Goal: Task Accomplishment & Management: Manage account settings

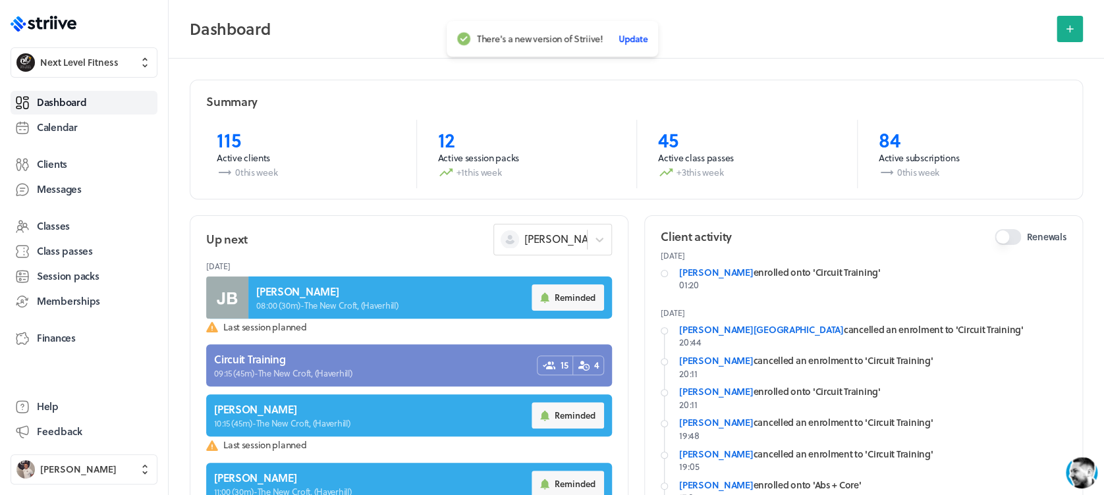
click at [640, 37] on span "Update" at bounding box center [632, 39] width 29 height 12
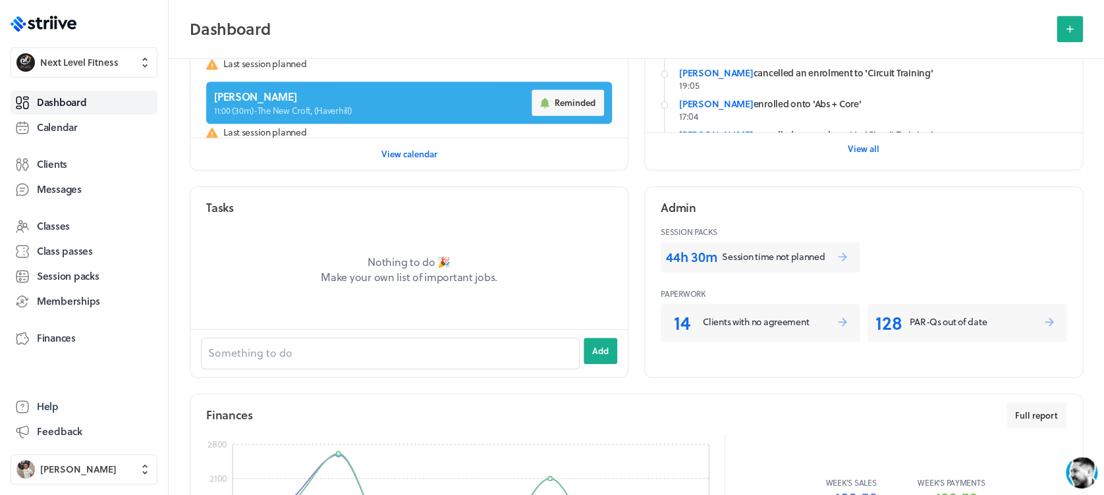
scroll to position [622, 0]
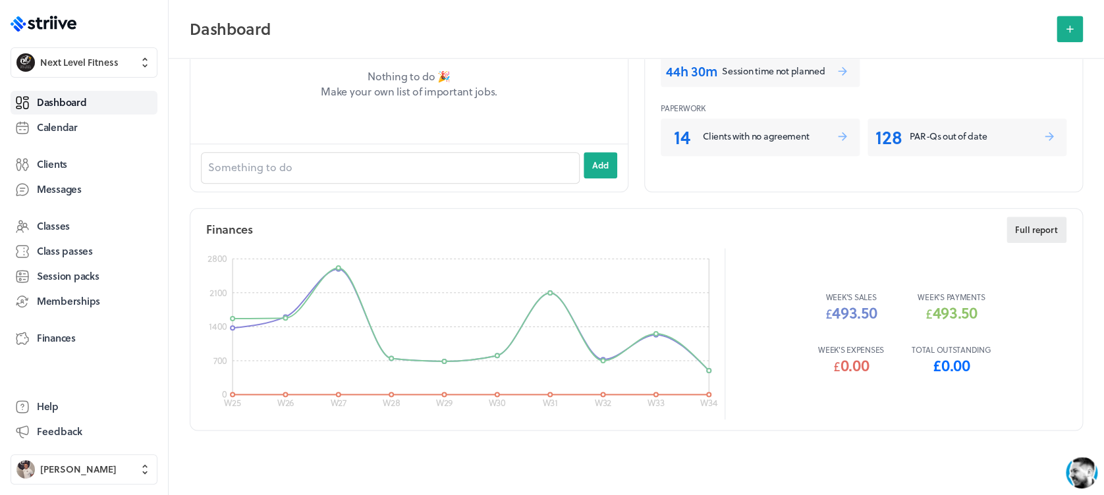
click at [1054, 224] on span "Full report" at bounding box center [1036, 230] width 43 height 12
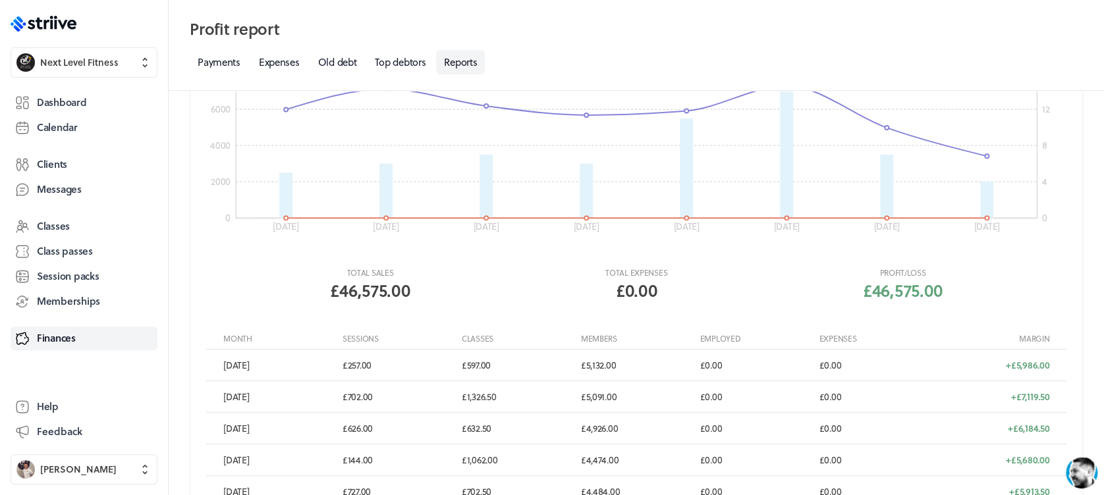
scroll to position [107, 0]
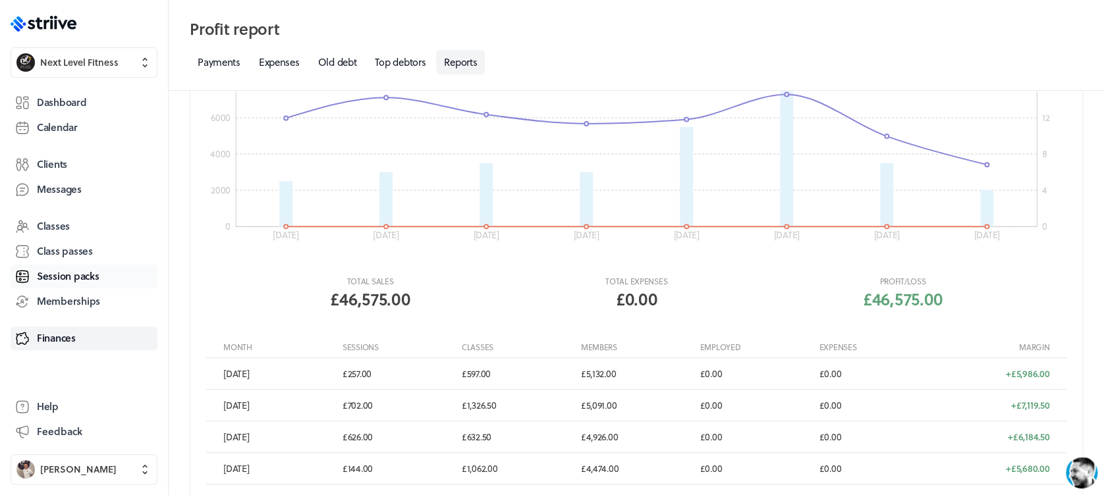
click at [76, 277] on span "Session packs" at bounding box center [68, 276] width 62 height 14
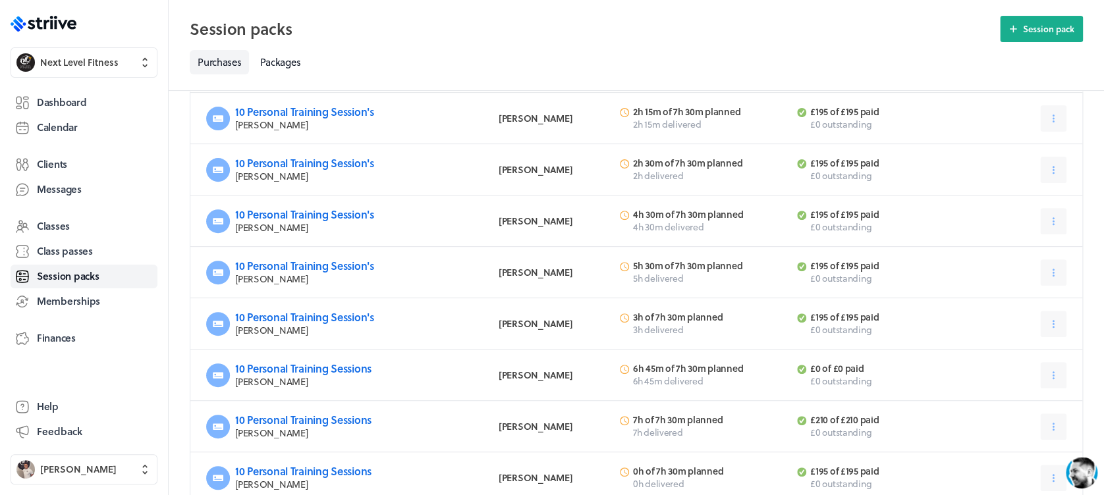
scroll to position [170, 0]
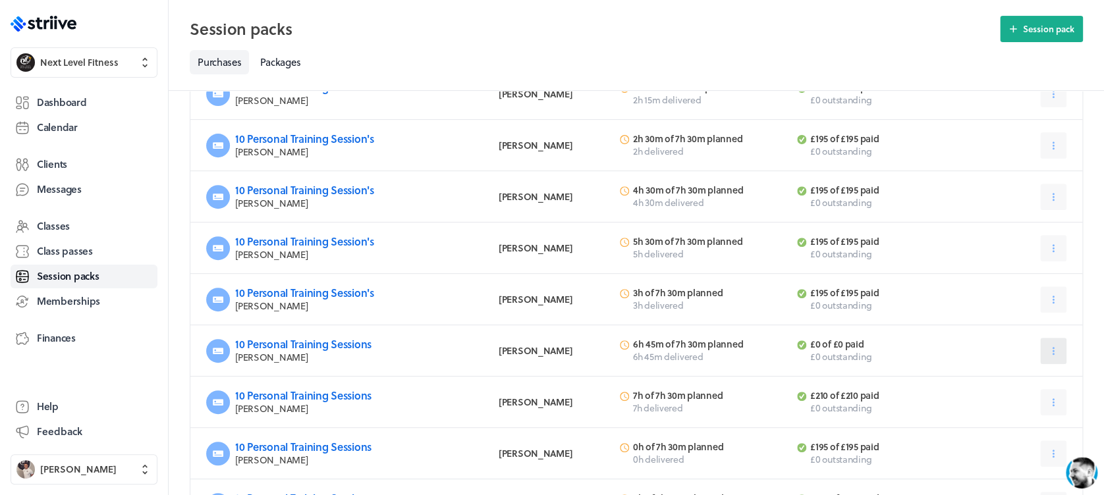
click at [1052, 354] on icon at bounding box center [1053, 351] width 12 height 12
click at [990, 179] on button "Edit" at bounding box center [1017, 176] width 94 height 24
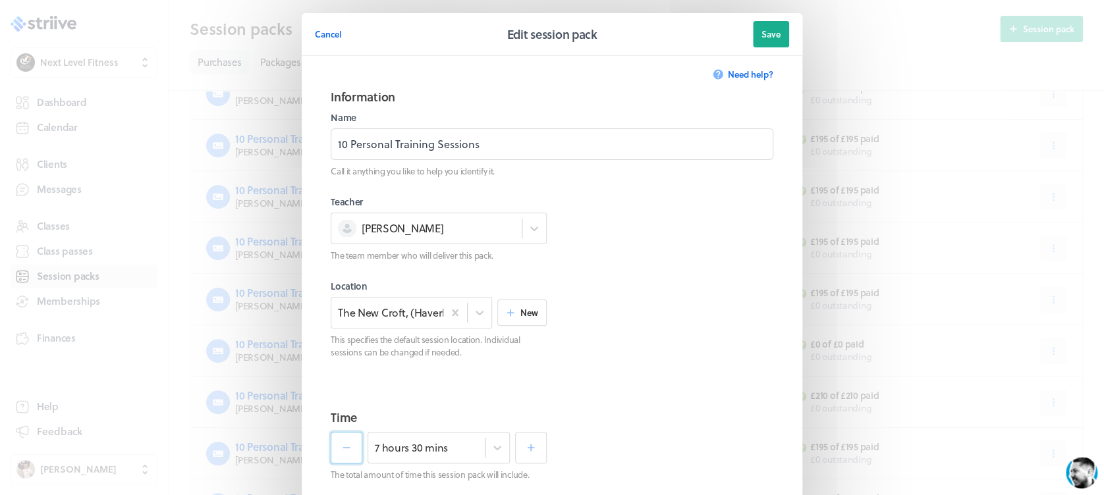
click at [343, 448] on icon "button" at bounding box center [346, 447] width 7 height 1
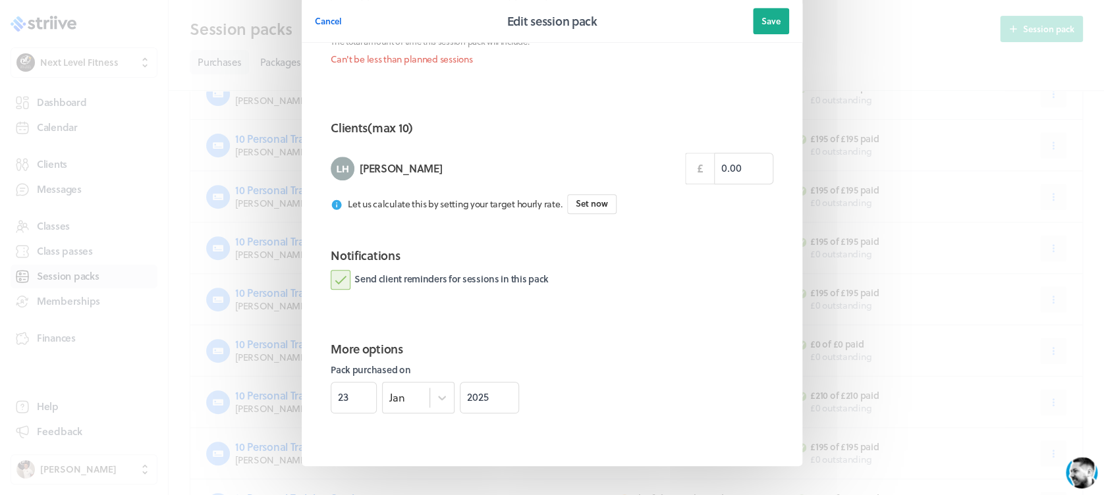
scroll to position [470, 0]
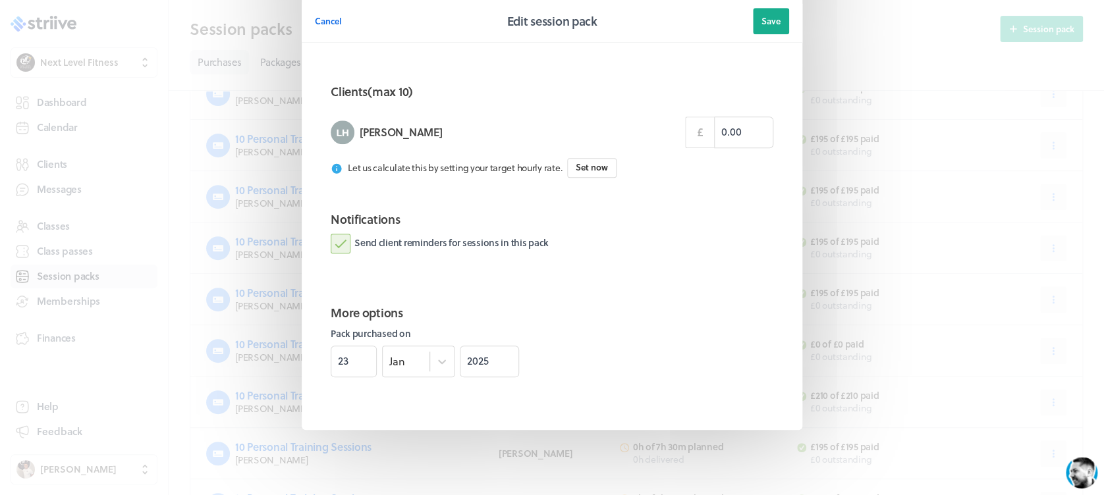
drag, startPoint x: 1099, startPoint y: 223, endPoint x: 1, endPoint y: 1, distance: 1120.2
click at [761, 21] on span "Save" at bounding box center [770, 21] width 19 height 12
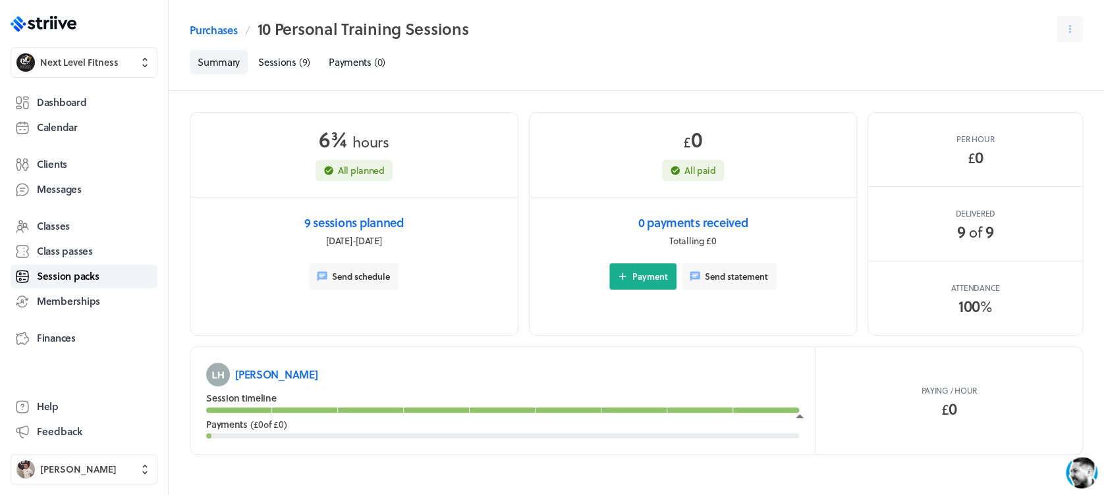
click at [93, 278] on span "Session packs" at bounding box center [68, 276] width 62 height 14
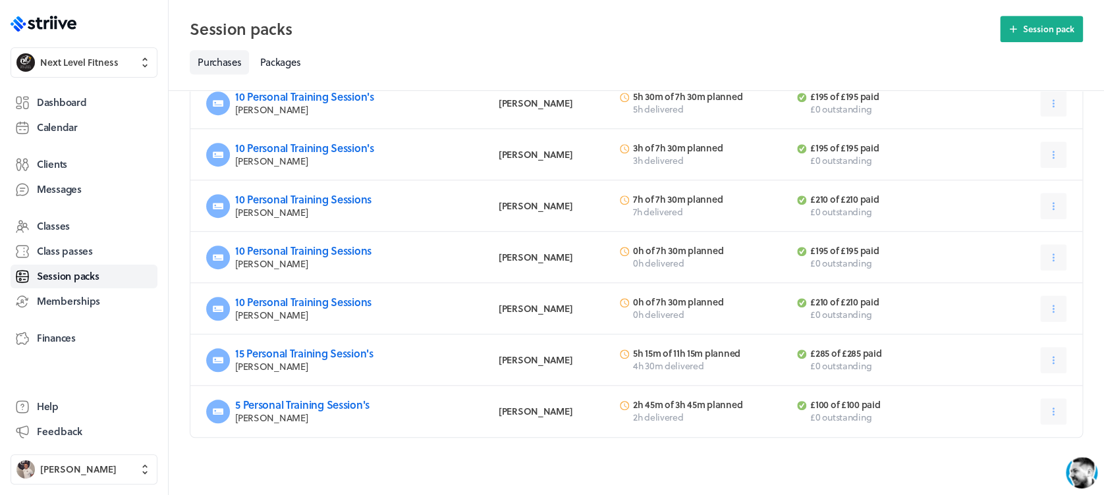
scroll to position [314, 0]
click at [84, 97] on span "Dashboard" at bounding box center [61, 103] width 49 height 14
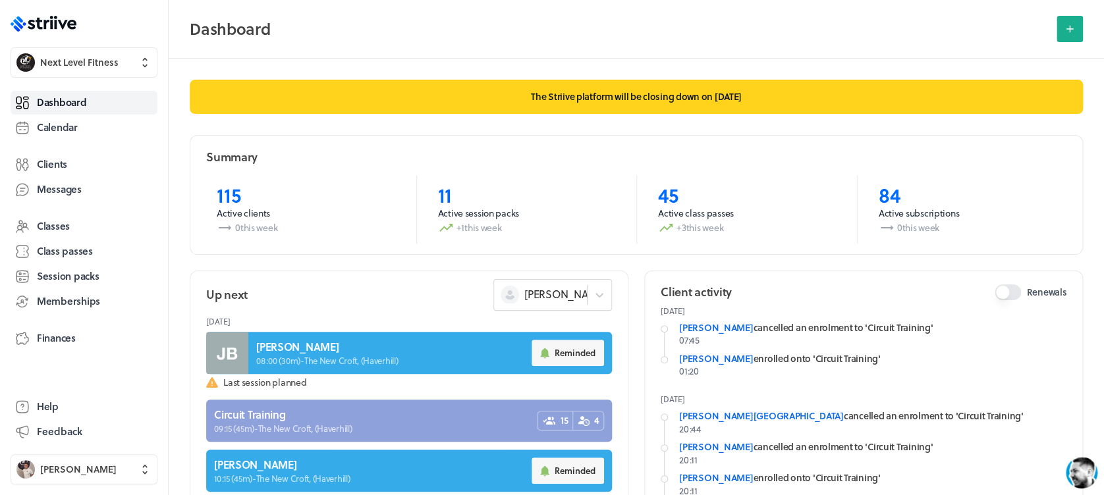
click at [329, 416] on link at bounding box center [409, 421] width 406 height 42
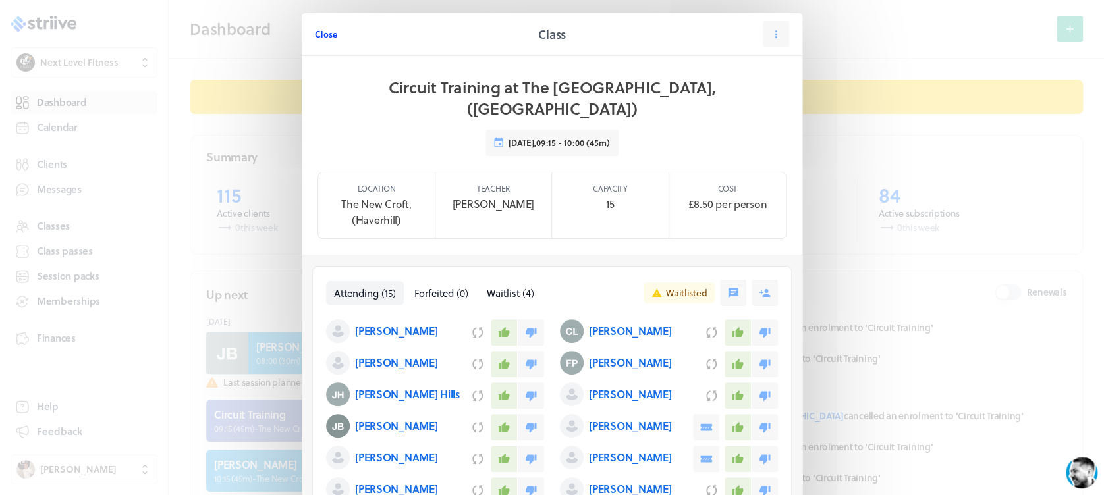
click at [323, 36] on span "Close" at bounding box center [326, 34] width 22 height 12
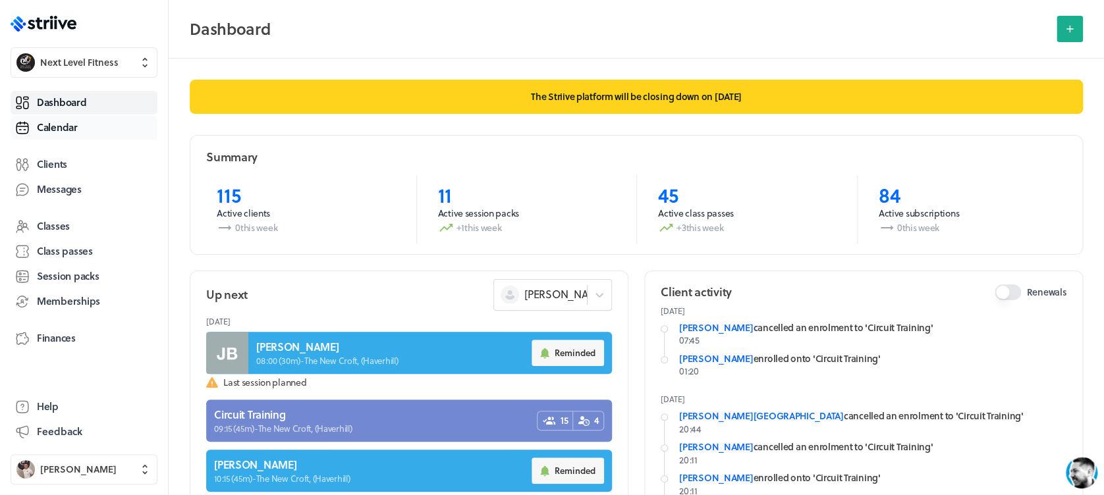
click at [83, 132] on link "Calendar" at bounding box center [84, 128] width 147 height 24
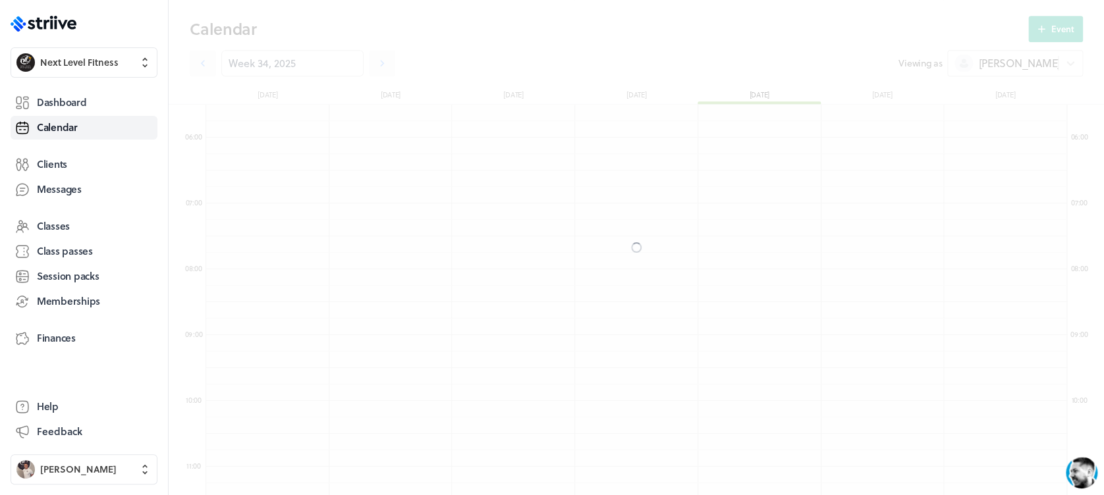
scroll to position [1581, 860]
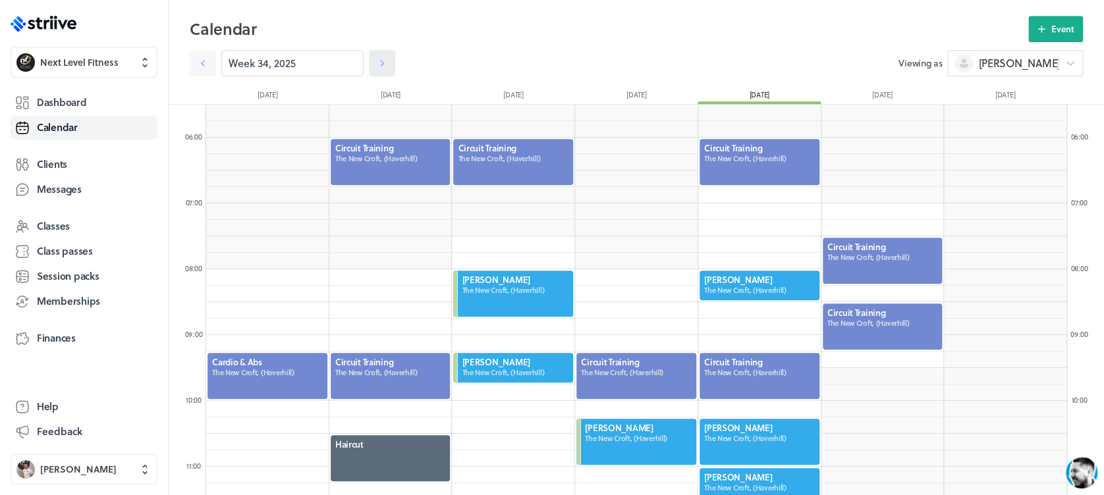
click at [375, 66] on icon at bounding box center [381, 63] width 13 height 13
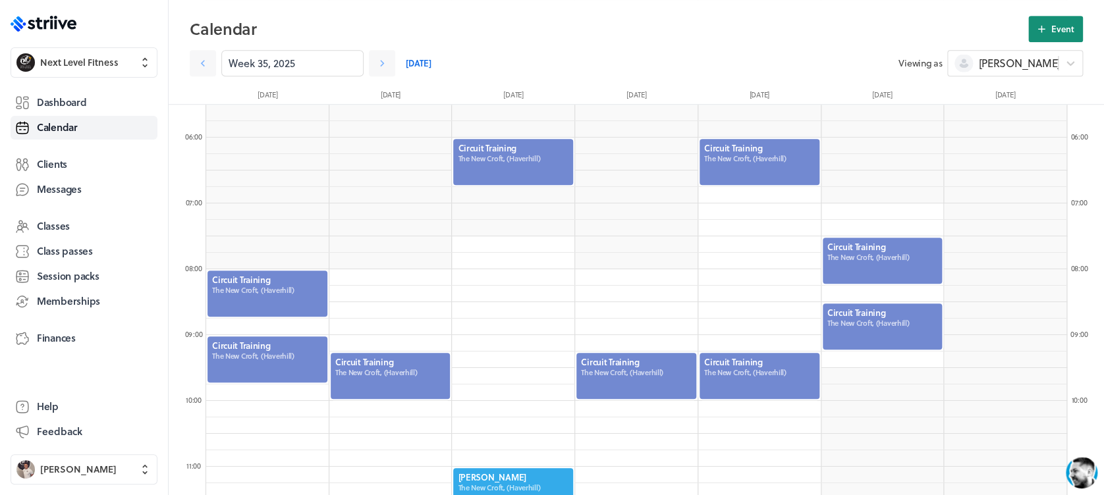
click at [1037, 30] on icon at bounding box center [1041, 29] width 12 height 12
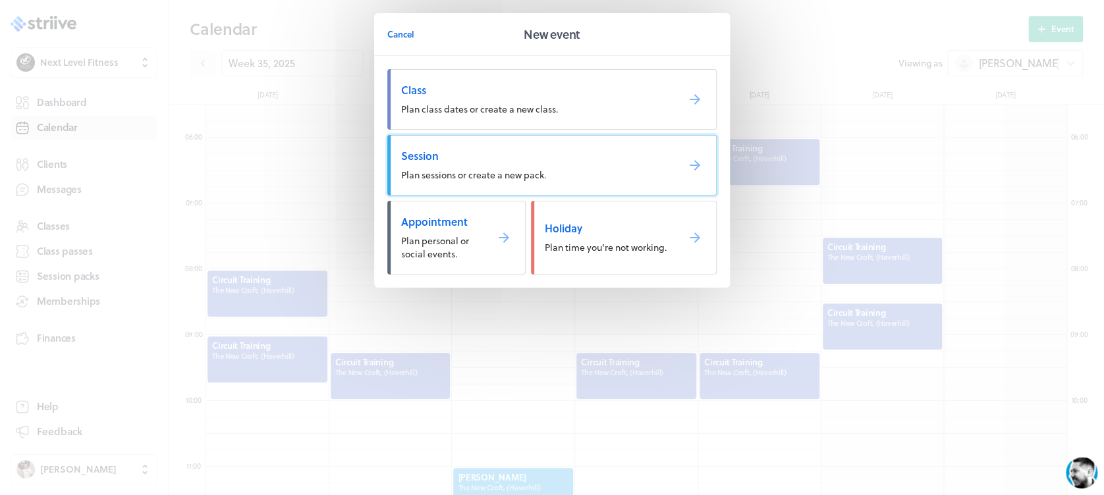
click at [532, 153] on span "Session" at bounding box center [533, 156] width 265 height 14
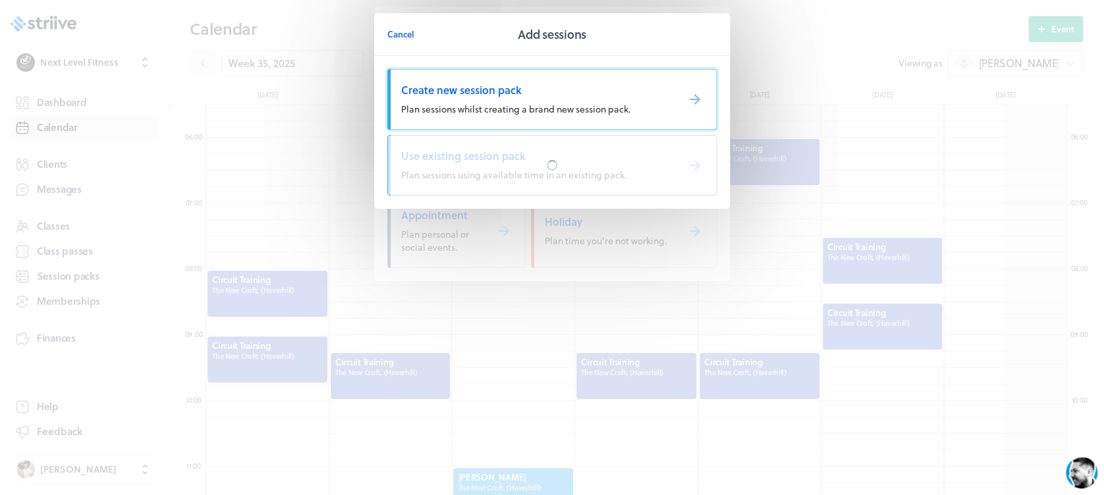
click at [504, 105] on span "Plan sessions whilst creating a brand new session pack." at bounding box center [515, 109] width 229 height 14
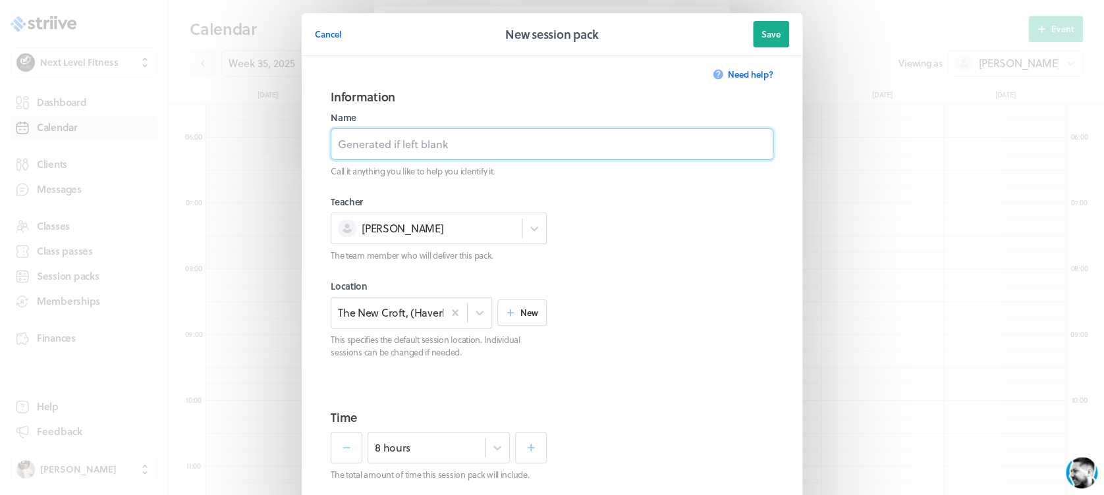
click at [505, 151] on input at bounding box center [552, 144] width 443 height 32
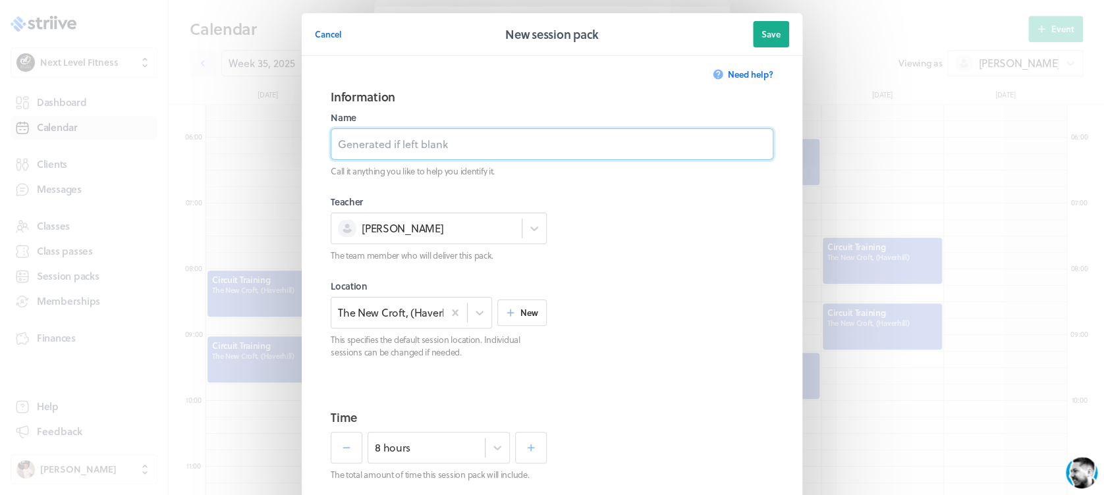
type input "Personal Training Session"
click at [483, 457] on div "option 7 hours 45 mins focused, 31 of 120. 120 results available. Use Up and Do…" at bounding box center [439, 448] width 142 height 32
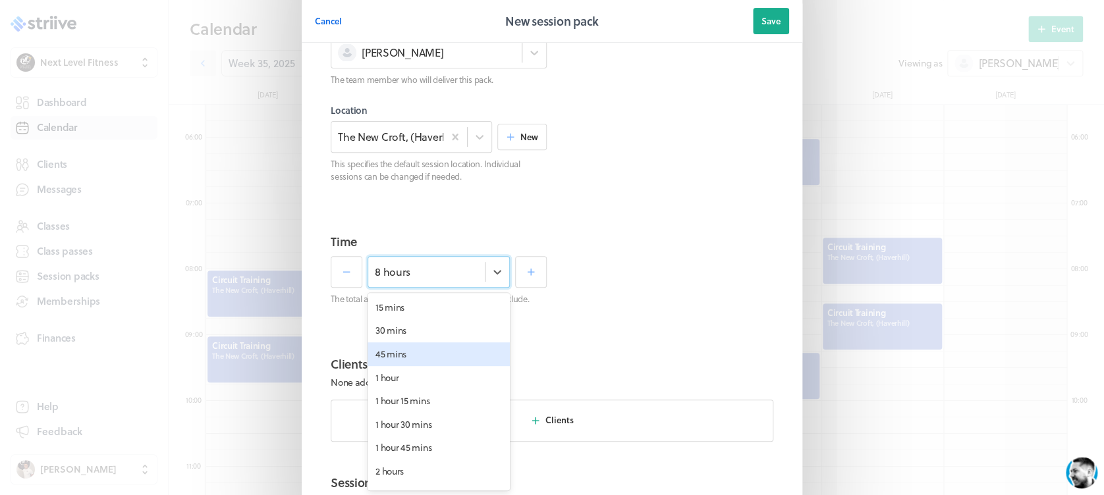
click at [432, 362] on div "45 mins" at bounding box center [439, 355] width 142 height 24
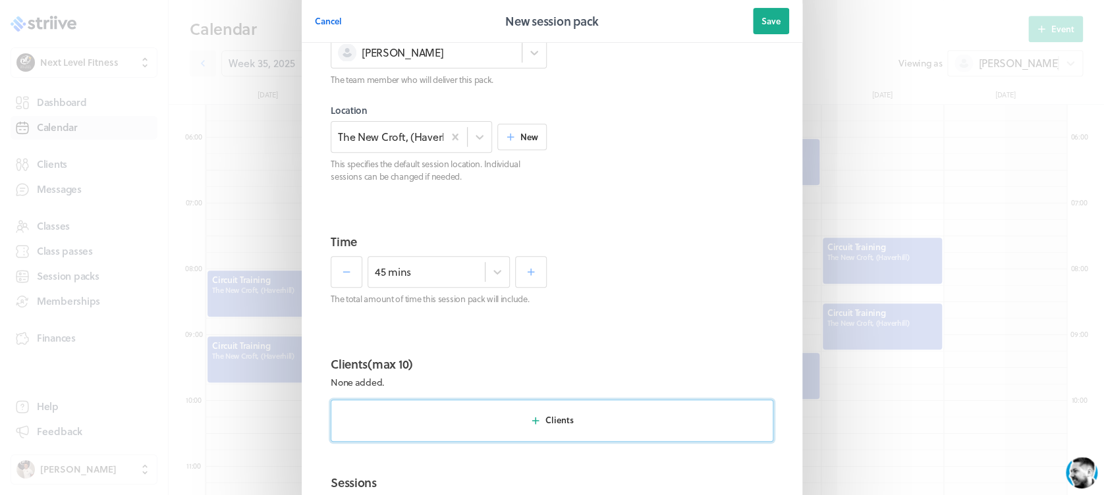
drag, startPoint x: 632, startPoint y: 364, endPoint x: 612, endPoint y: 400, distance: 41.3
click at [632, 367] on section "Clients (max 10) None added." at bounding box center [552, 372] width 443 height 34
click at [607, 406] on button "Clients" at bounding box center [552, 421] width 443 height 42
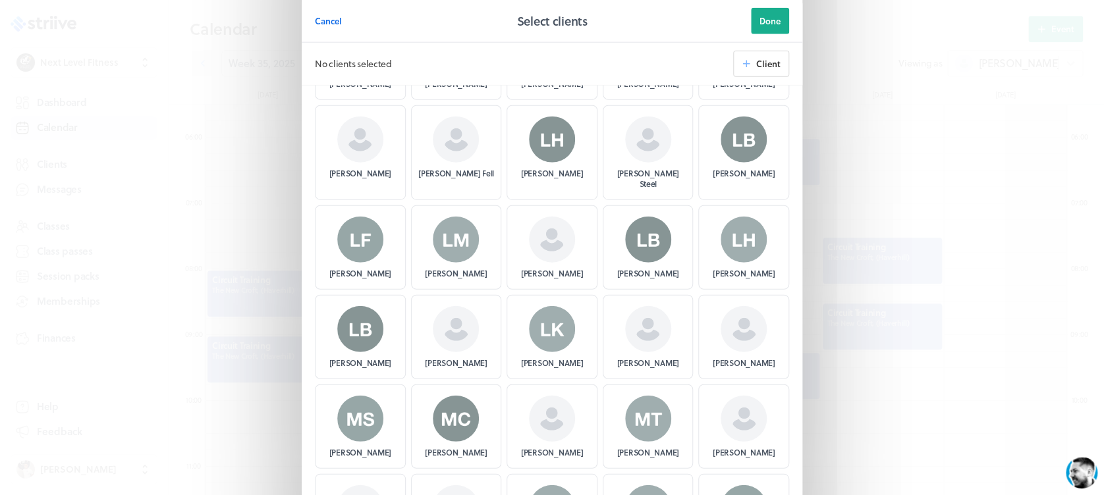
scroll to position [1558, 0]
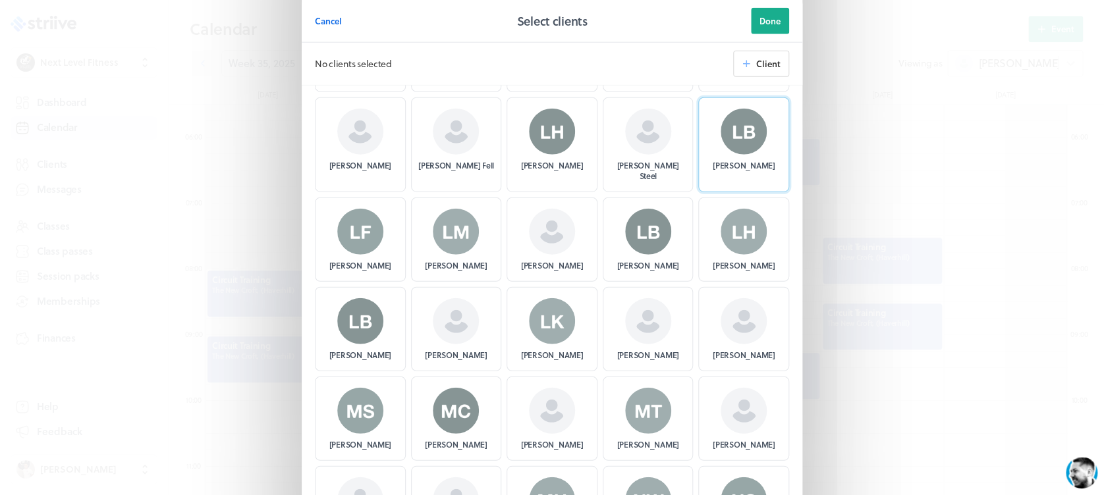
click at [750, 111] on img at bounding box center [744, 132] width 46 height 46
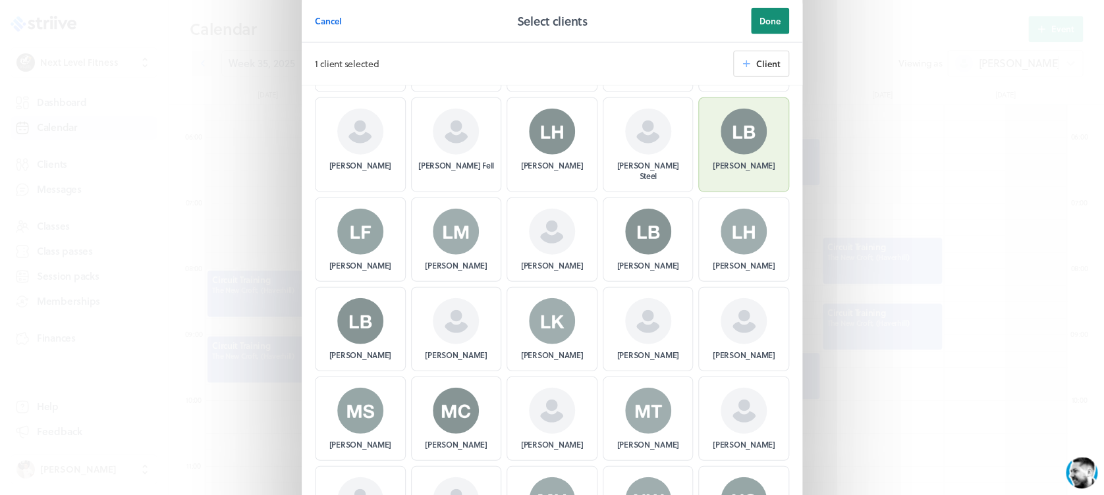
click at [763, 16] on span "Done" at bounding box center [769, 21] width 21 height 12
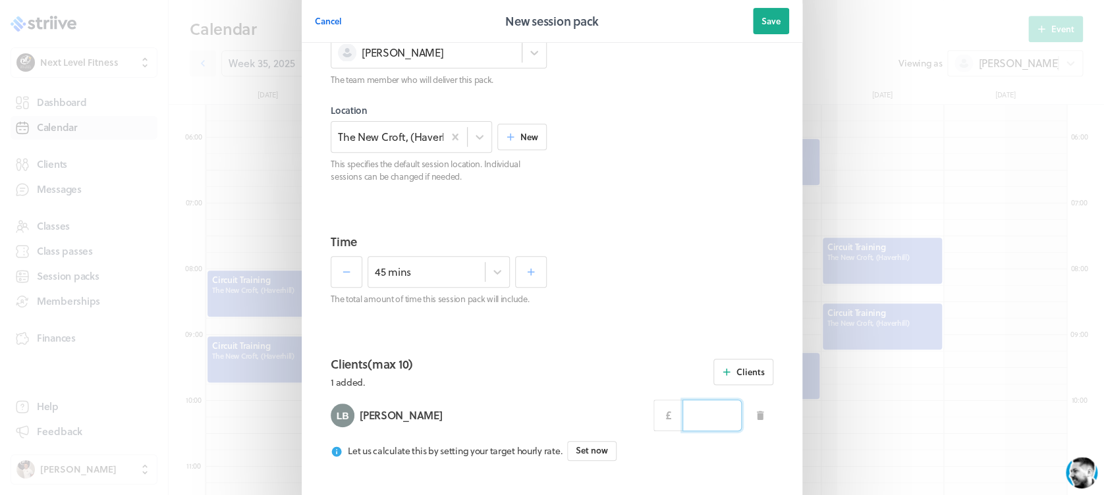
click at [693, 407] on input at bounding box center [711, 416] width 59 height 32
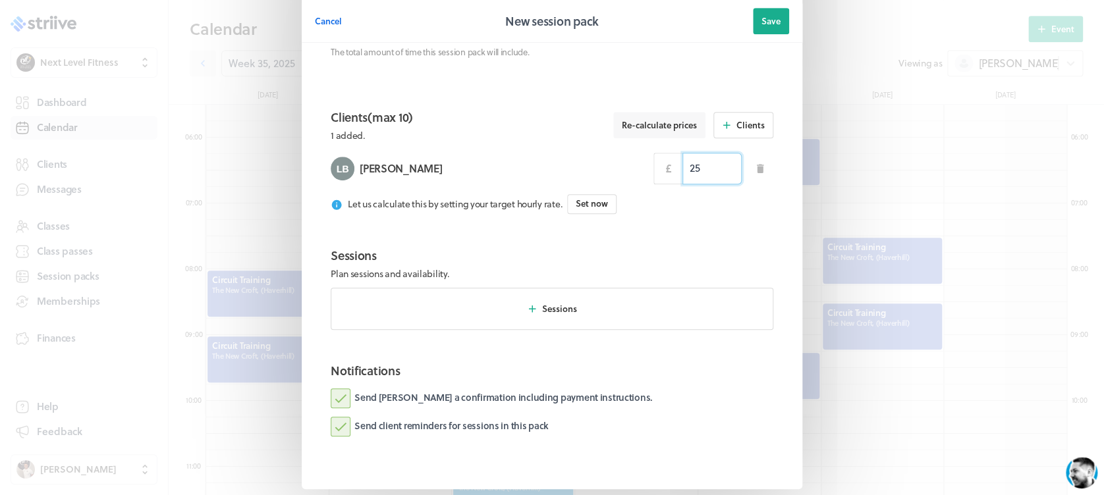
scroll to position [432, 0]
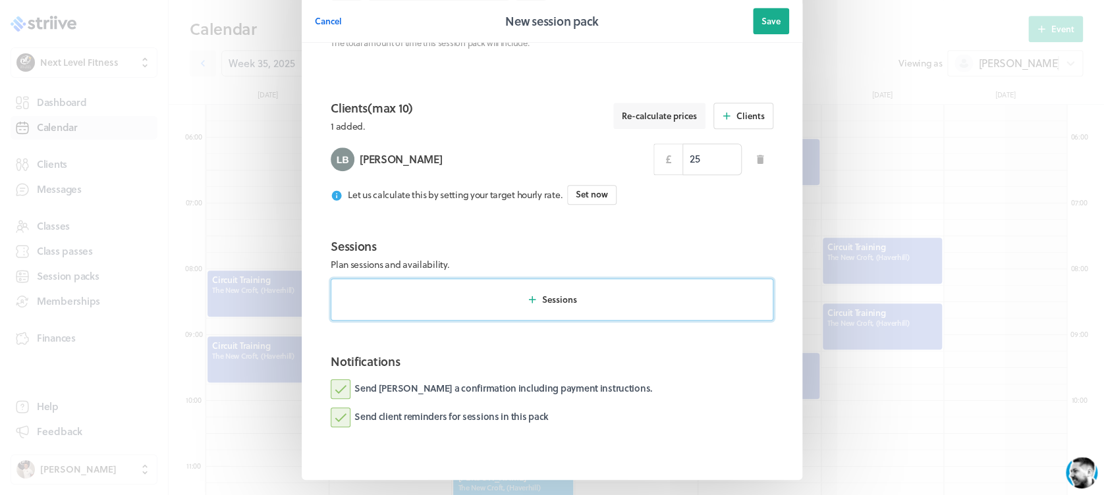
type input "25.00"
click at [595, 300] on button "Sessions" at bounding box center [552, 300] width 443 height 42
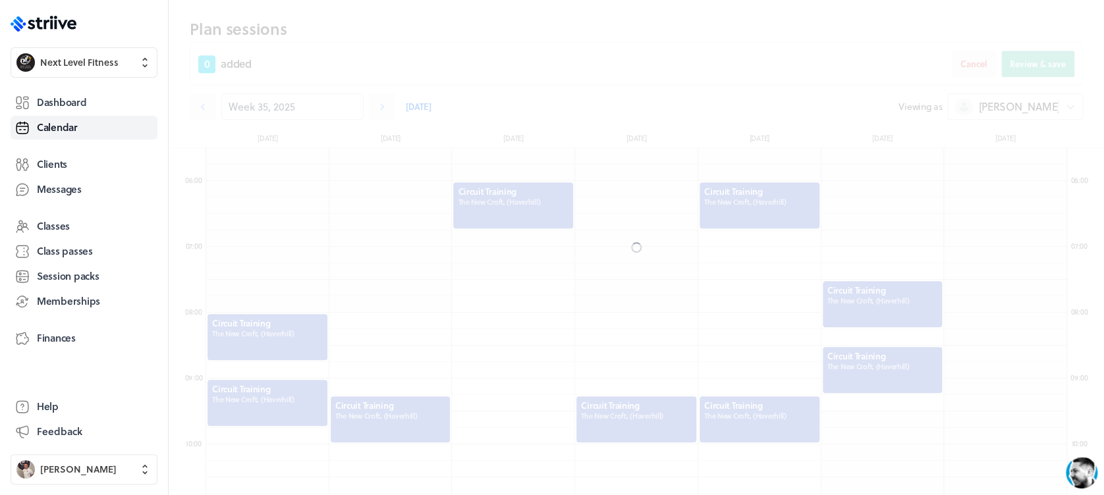
scroll to position [406, 0]
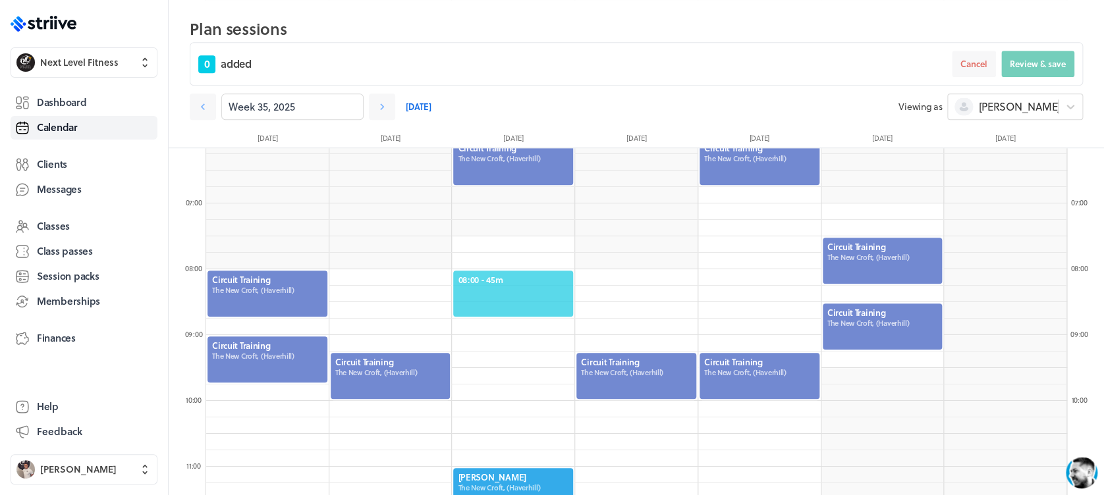
click at [520, 279] on span "08:00 - 45m" at bounding box center [513, 280] width 111 height 12
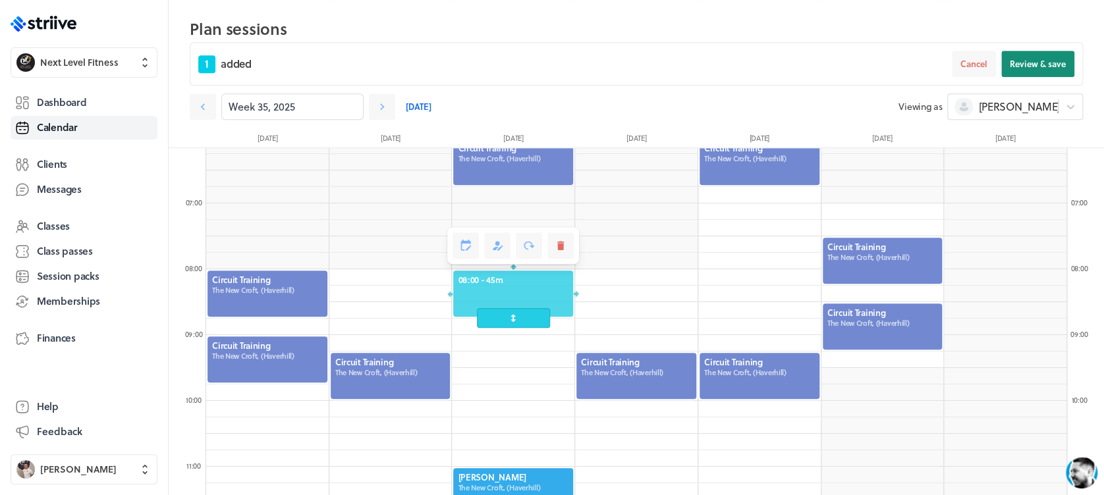
click at [1041, 56] on button "Review & save" at bounding box center [1037, 64] width 73 height 26
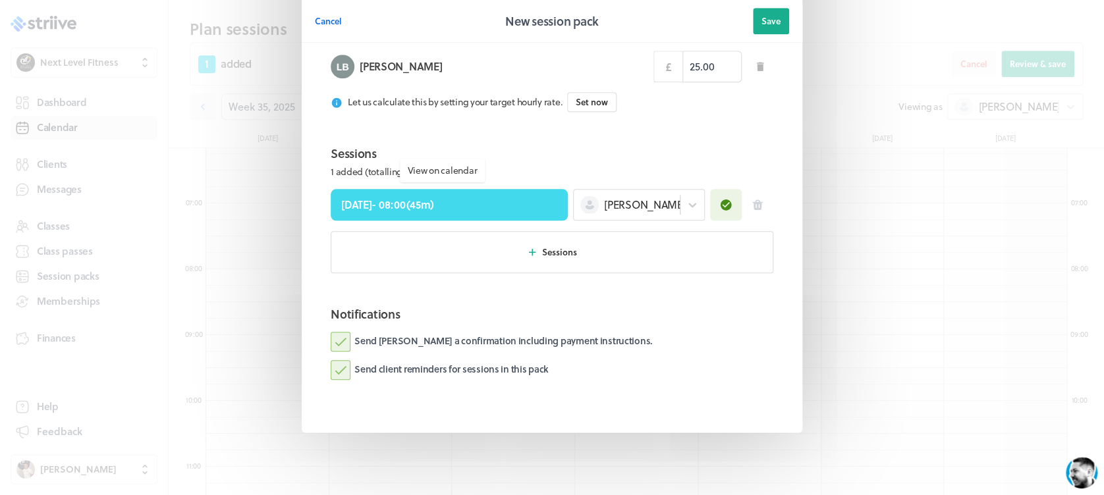
scroll to position [545, 0]
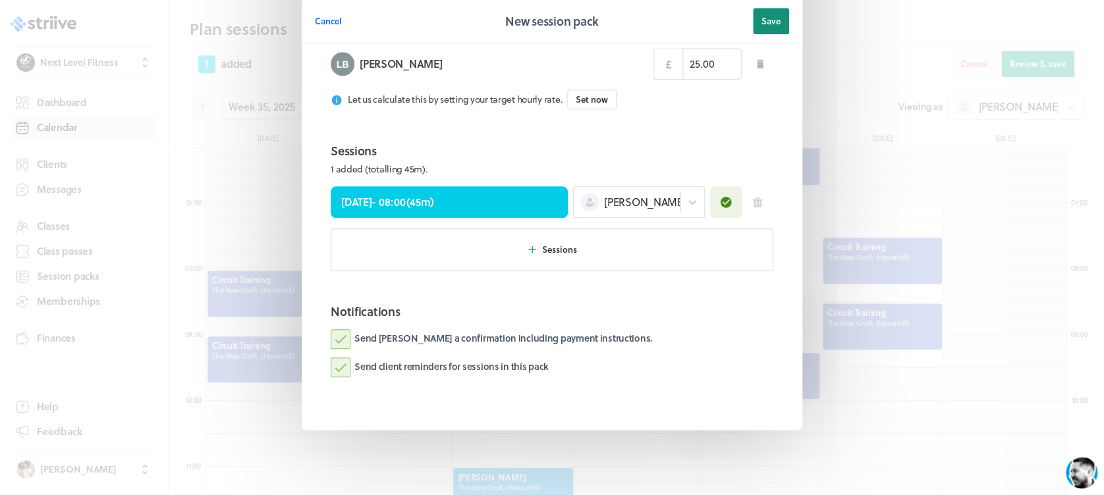
click at [761, 20] on span "Save" at bounding box center [770, 21] width 19 height 12
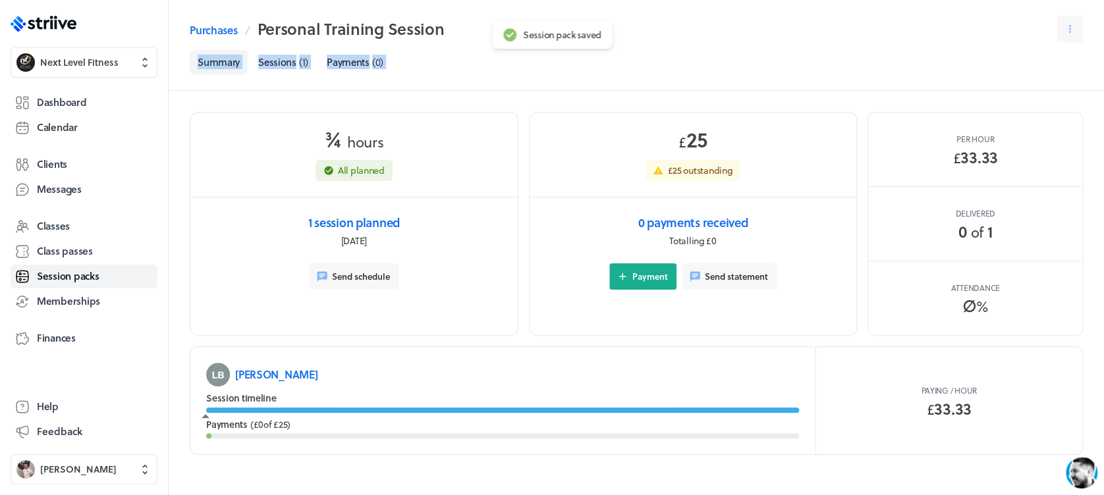
drag, startPoint x: 759, startPoint y: 20, endPoint x: 241, endPoint y: 108, distance: 525.2
click at [241, 108] on div "Open sidebar Purchases Personal Training Session Select a tab Summary Sessions …" at bounding box center [552, 260] width 1104 height 521
click at [86, 120] on link "Calendar" at bounding box center [84, 128] width 147 height 24
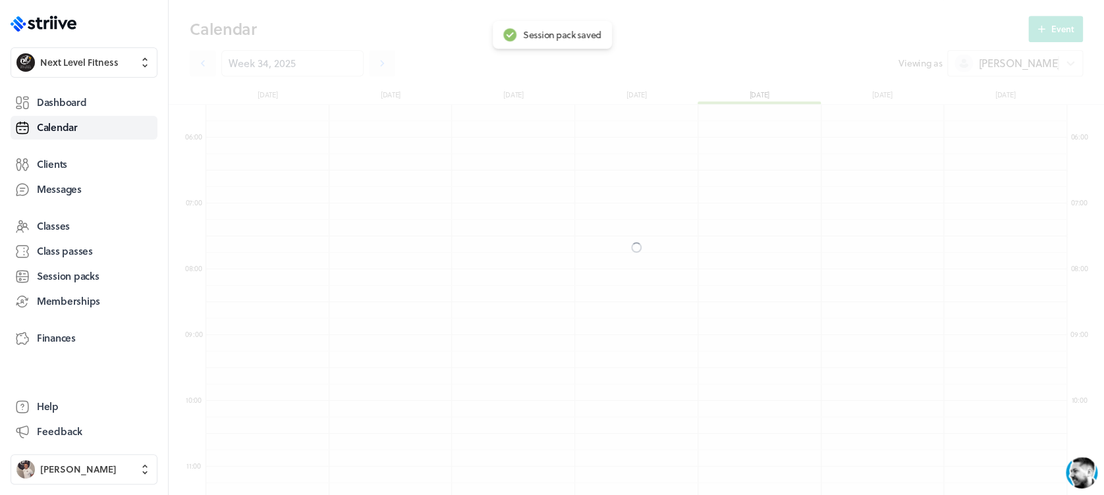
scroll to position [1581, 860]
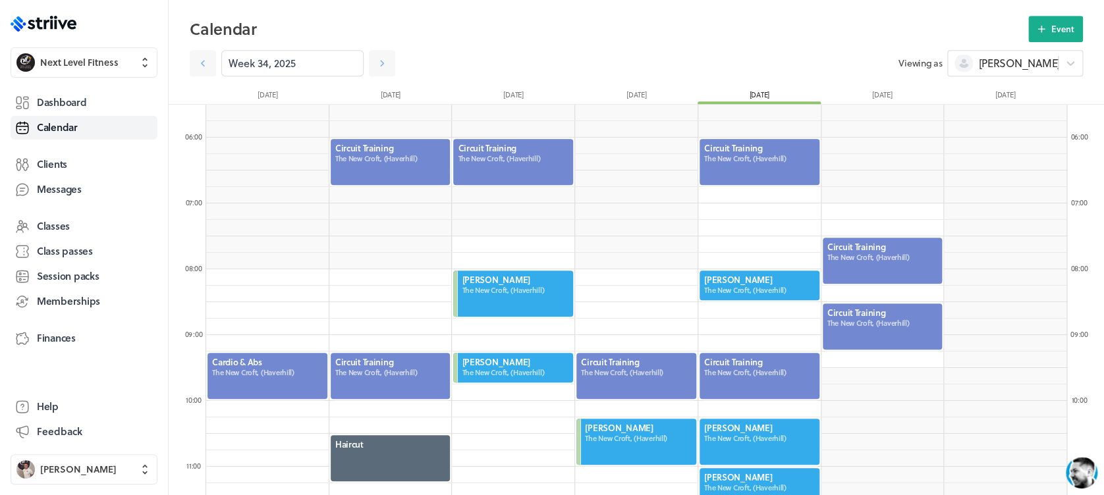
click at [377, 67] on link at bounding box center [382, 63] width 26 height 26
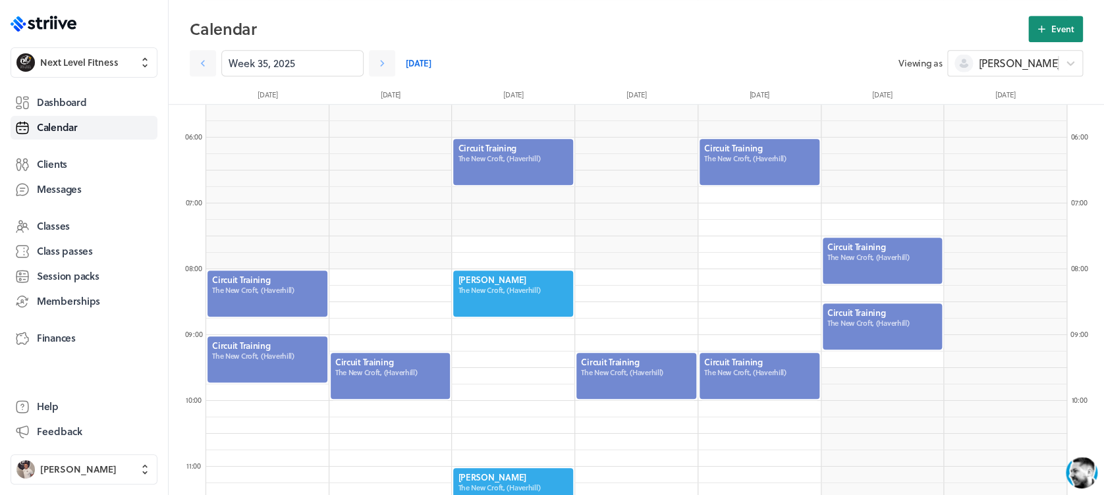
click at [1058, 31] on span "Event" at bounding box center [1062, 29] width 23 height 12
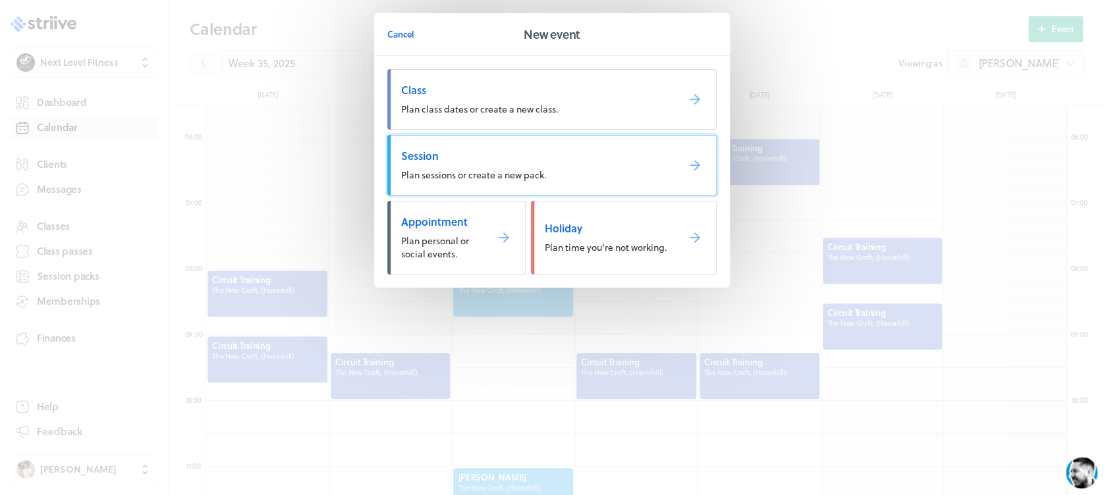
click at [498, 171] on span "Plan sessions or create a new pack." at bounding box center [473, 175] width 145 height 14
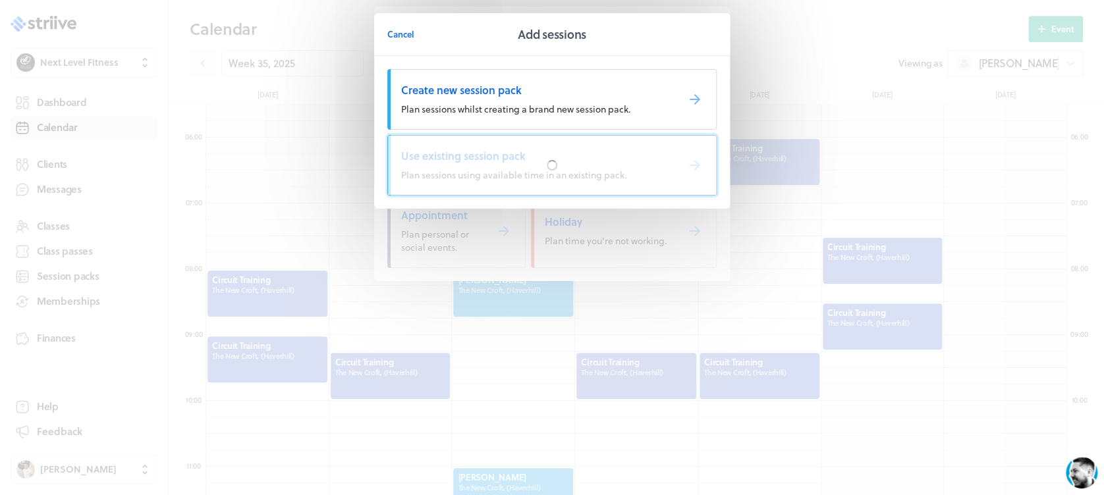
click at [503, 171] on div at bounding box center [552, 165] width 328 height 59
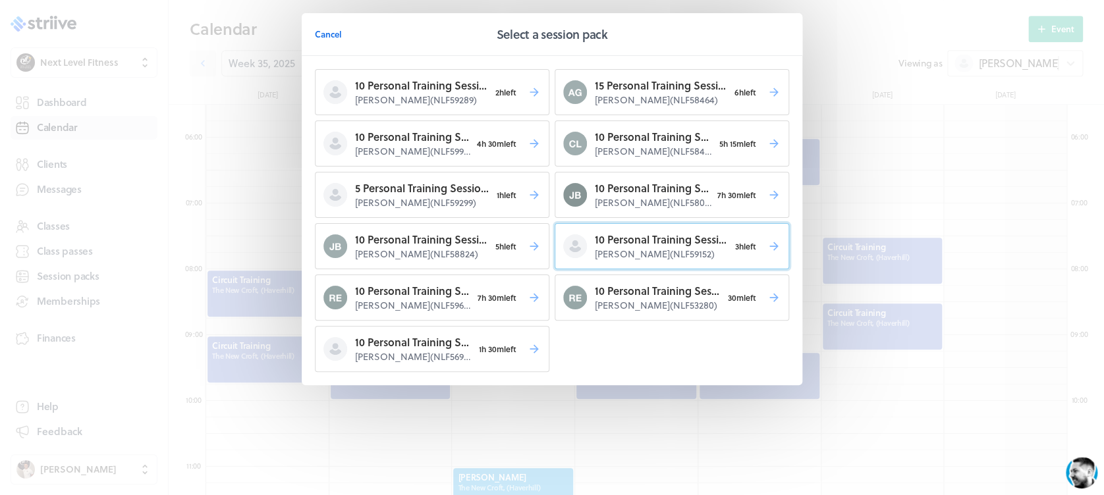
click at [647, 246] on p "10 Personal Training Session's" at bounding box center [662, 240] width 134 height 16
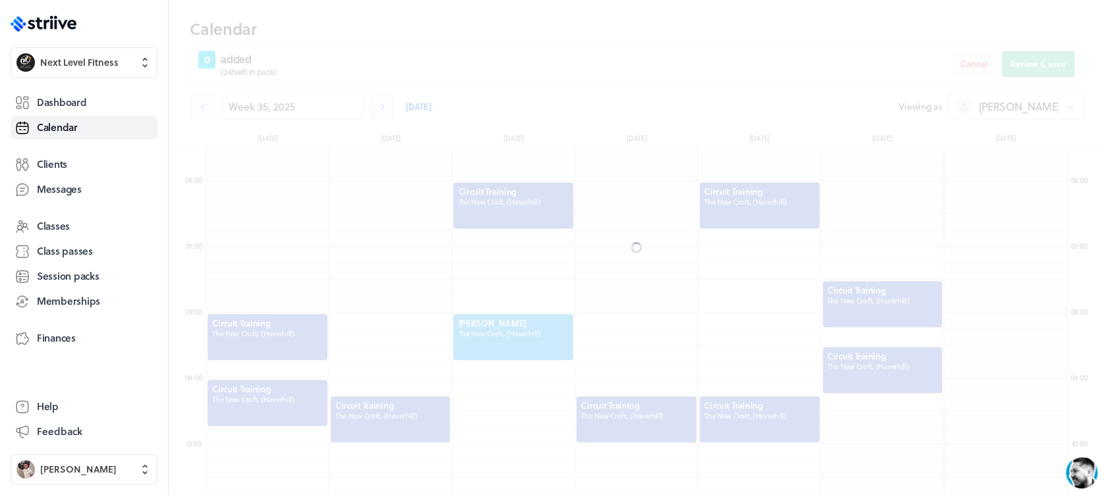
scroll to position [406, 0]
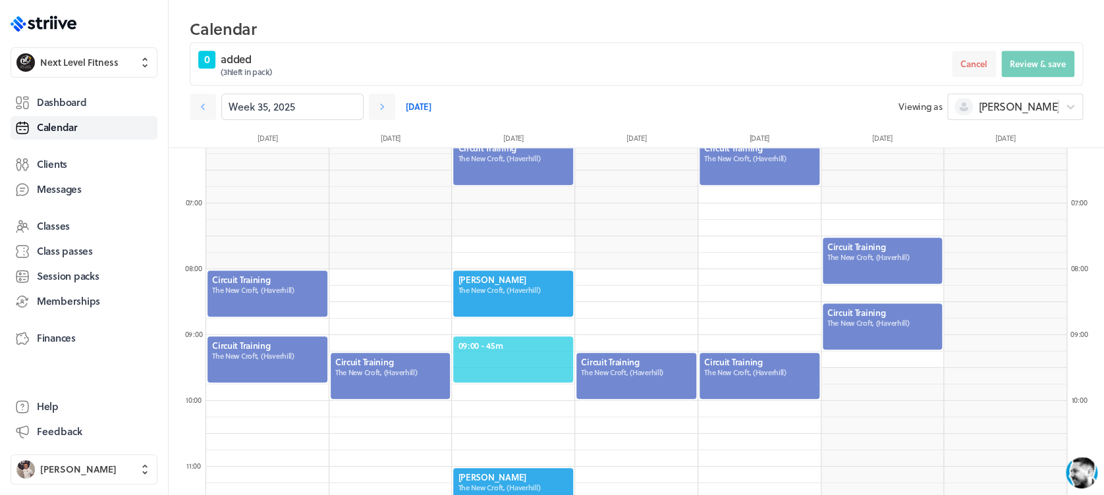
click at [497, 343] on span "09:00 - 45m" at bounding box center [513, 346] width 111 height 12
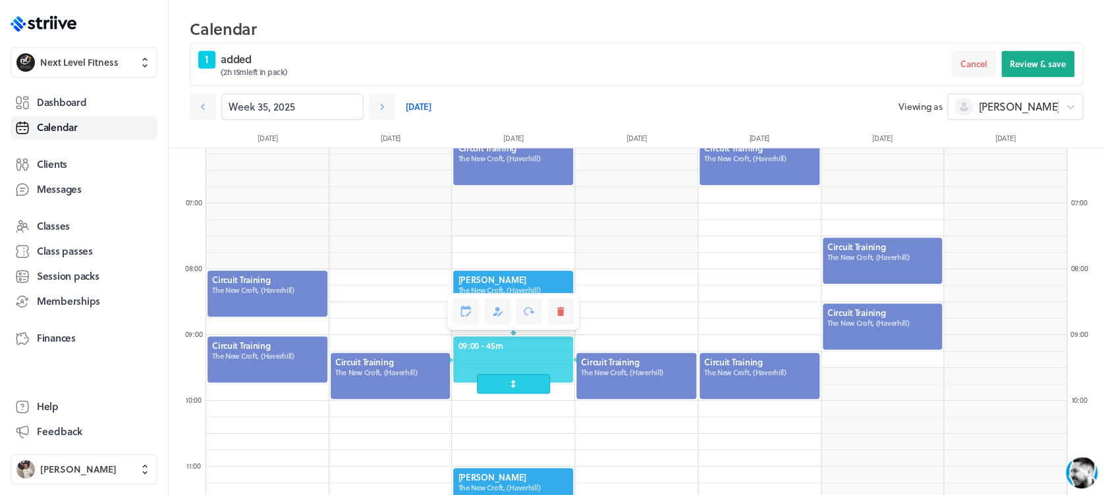
click at [506, 383] on span at bounding box center [513, 384] width 73 height 20
drag, startPoint x: 506, startPoint y: 383, endPoint x: 506, endPoint y: 370, distance: 13.2
click at [506, 370] on span at bounding box center [513, 368] width 73 height 20
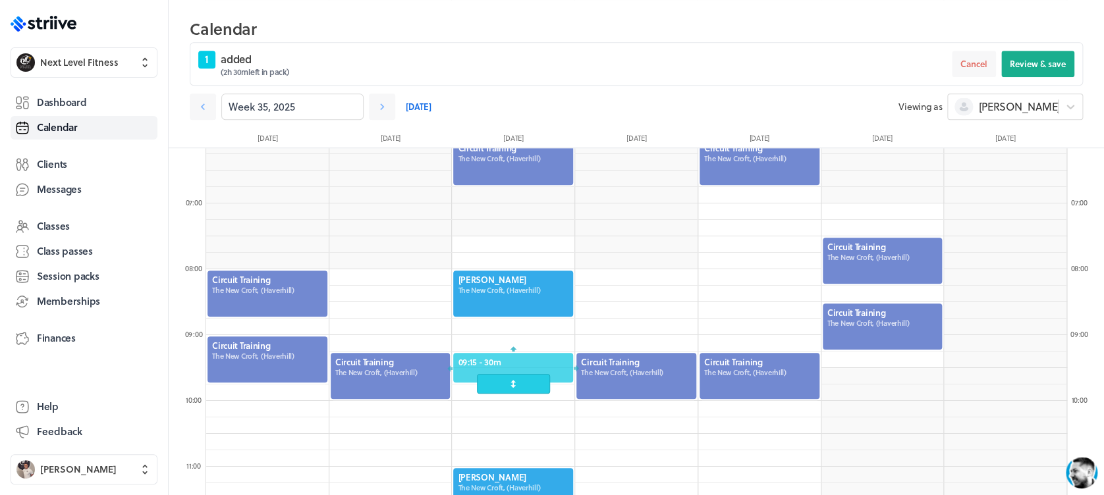
drag, startPoint x: 522, startPoint y: 350, endPoint x: 522, endPoint y: 370, distance: 19.8
click at [522, 370] on div at bounding box center [513, 368] width 123 height 32
click at [1022, 74] on button "Review & save" at bounding box center [1037, 64] width 73 height 26
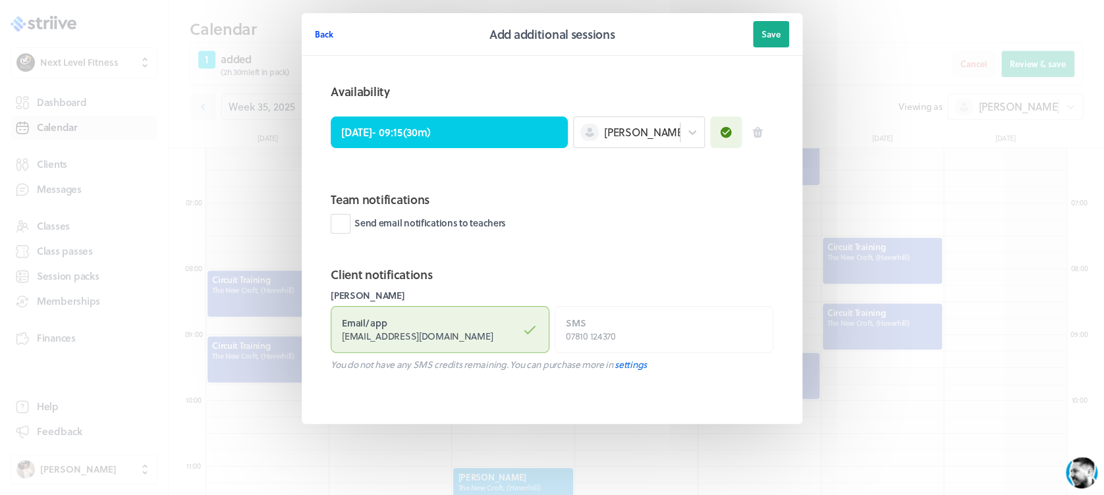
click at [323, 37] on span "Back" at bounding box center [324, 34] width 18 height 12
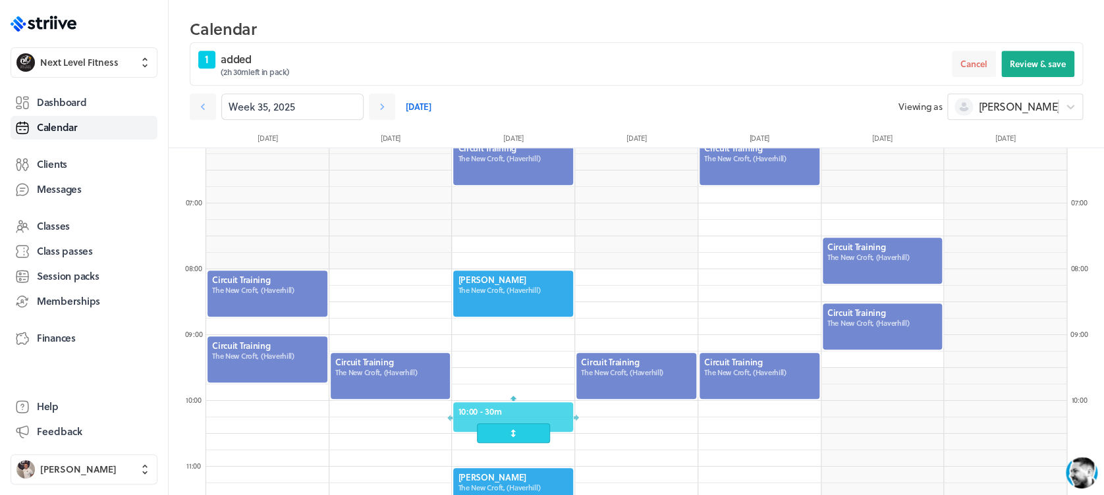
drag, startPoint x: 542, startPoint y: 368, endPoint x: 541, endPoint y: 422, distance: 54.7
click at [541, 422] on div at bounding box center [513, 417] width 123 height 32
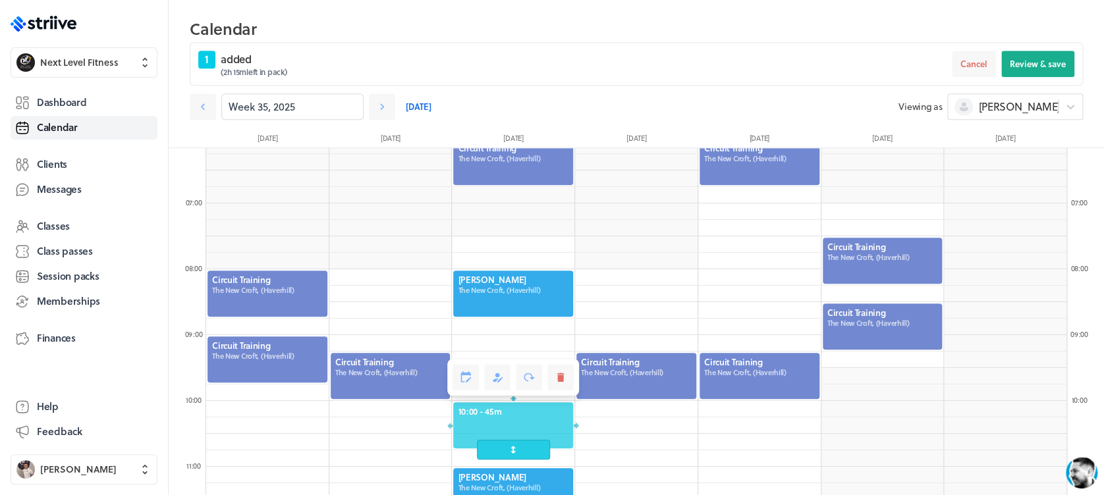
drag, startPoint x: 524, startPoint y: 434, endPoint x: 526, endPoint y: 443, distance: 9.0
click at [526, 443] on span at bounding box center [513, 450] width 73 height 20
click at [1018, 65] on span "Review & save" at bounding box center [1038, 64] width 56 height 12
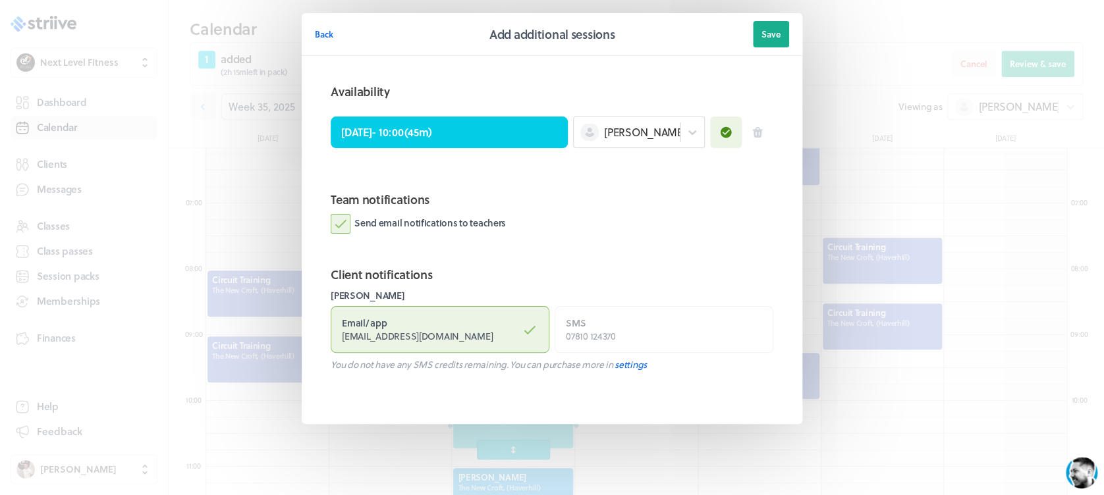
drag, startPoint x: 337, startPoint y: 219, endPoint x: 353, endPoint y: 215, distance: 16.1
click at [339, 219] on label "Send email notifications to teachers" at bounding box center [418, 224] width 175 height 20
click at [0, 0] on input "Send email notifications to teachers" at bounding box center [0, 0] width 0 height 0
click at [788, 27] on button "Save" at bounding box center [771, 34] width 36 height 26
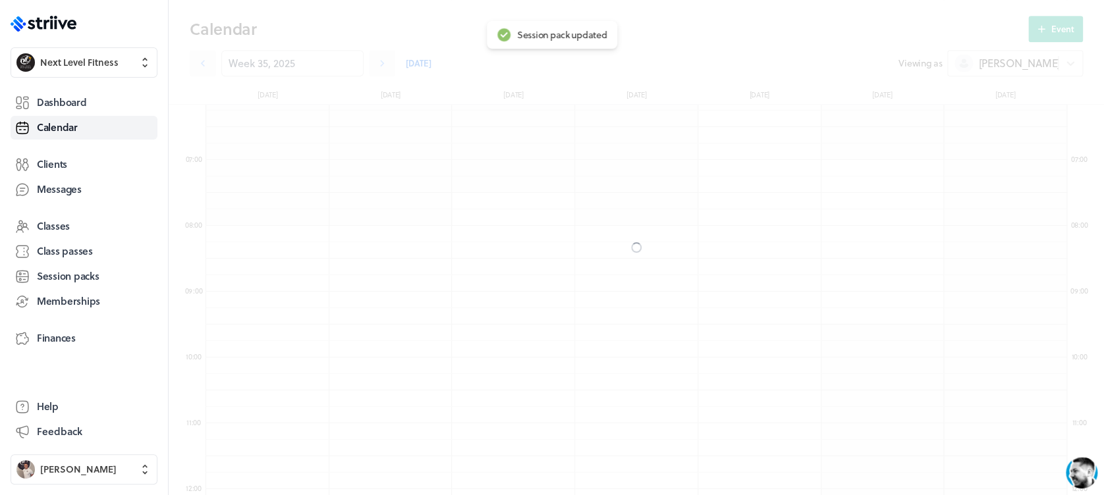
scroll to position [362, 0]
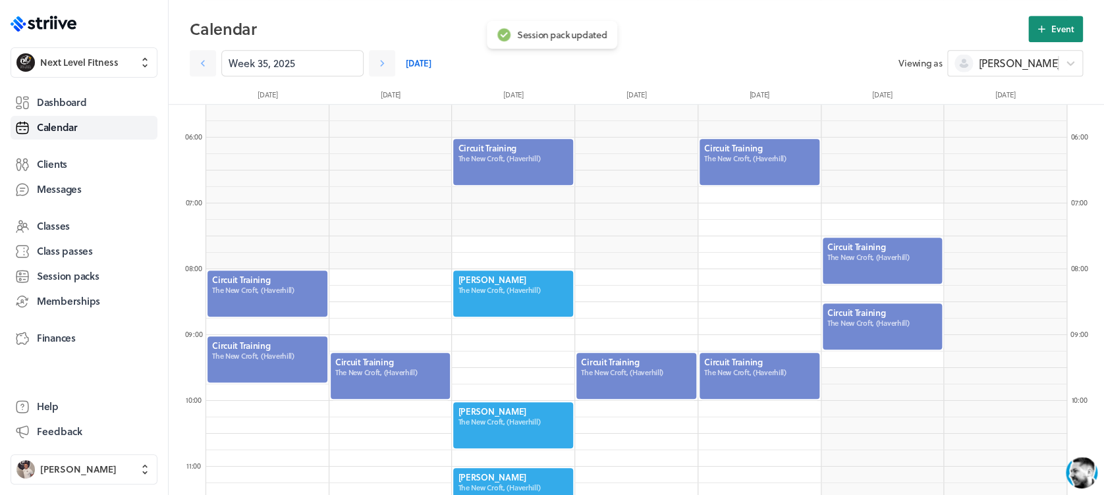
click at [1060, 24] on span "Event" at bounding box center [1062, 29] width 23 height 12
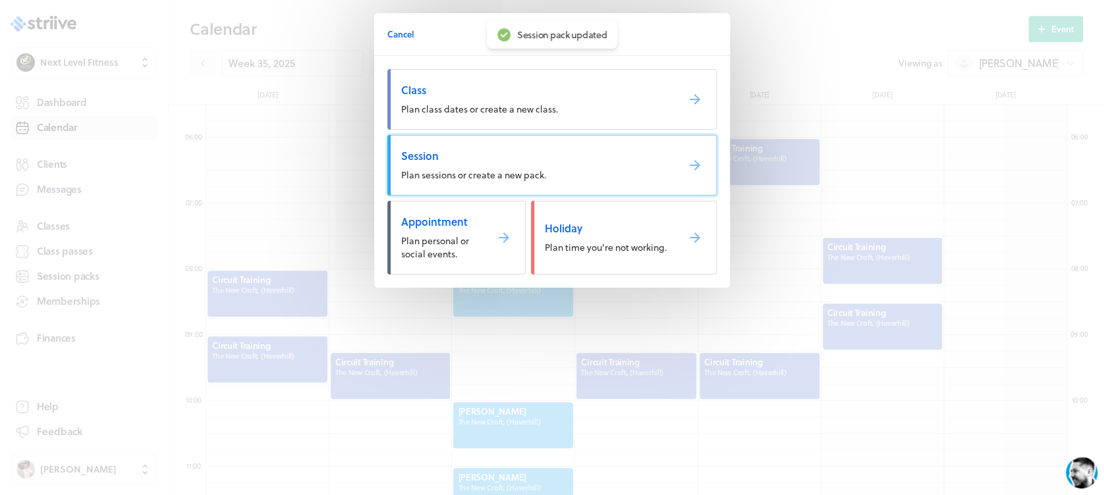
click at [584, 186] on link "Session Plan sessions or create a new pack." at bounding box center [551, 165] width 329 height 61
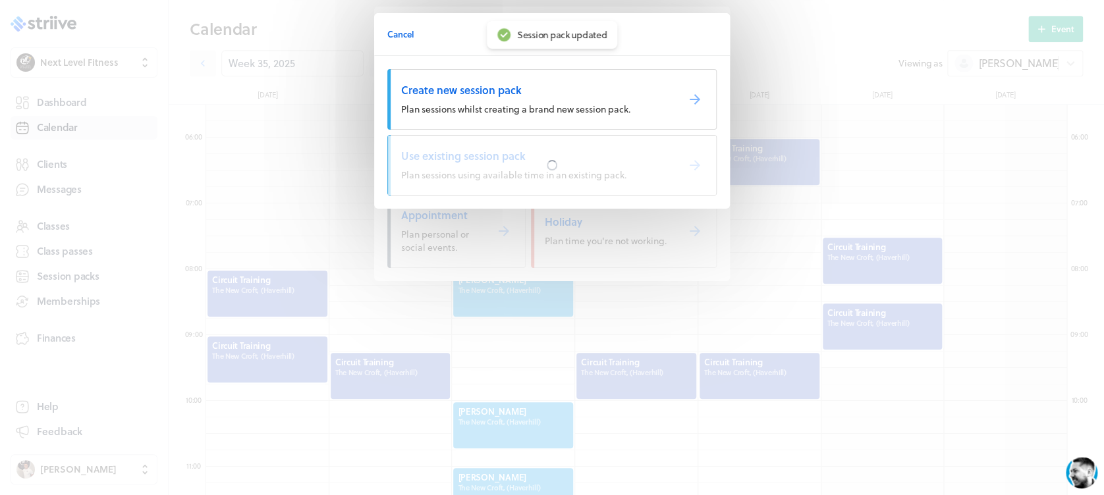
click at [584, 186] on div at bounding box center [552, 165] width 328 height 59
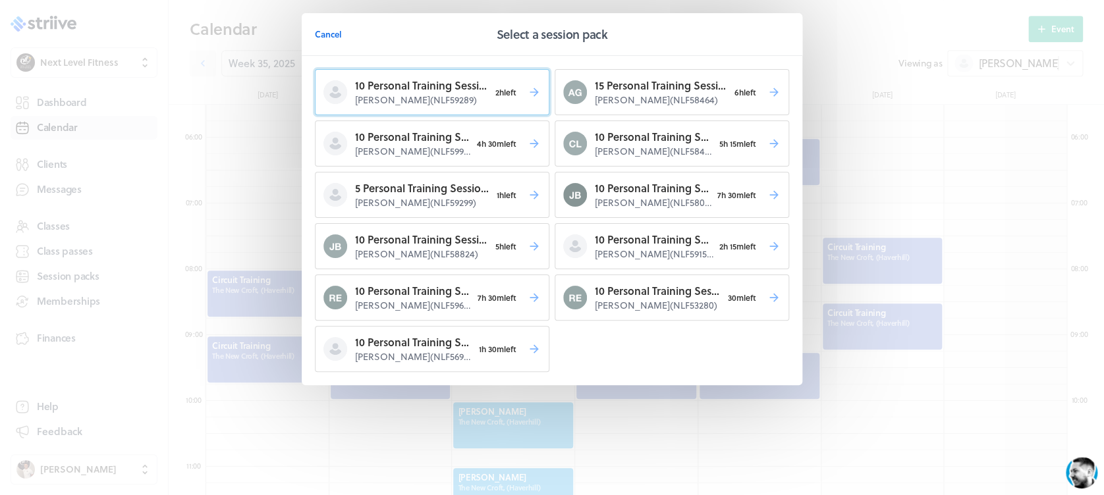
click at [464, 100] on p "Adrian Fell ( NLF59289 )" at bounding box center [422, 100] width 134 height 13
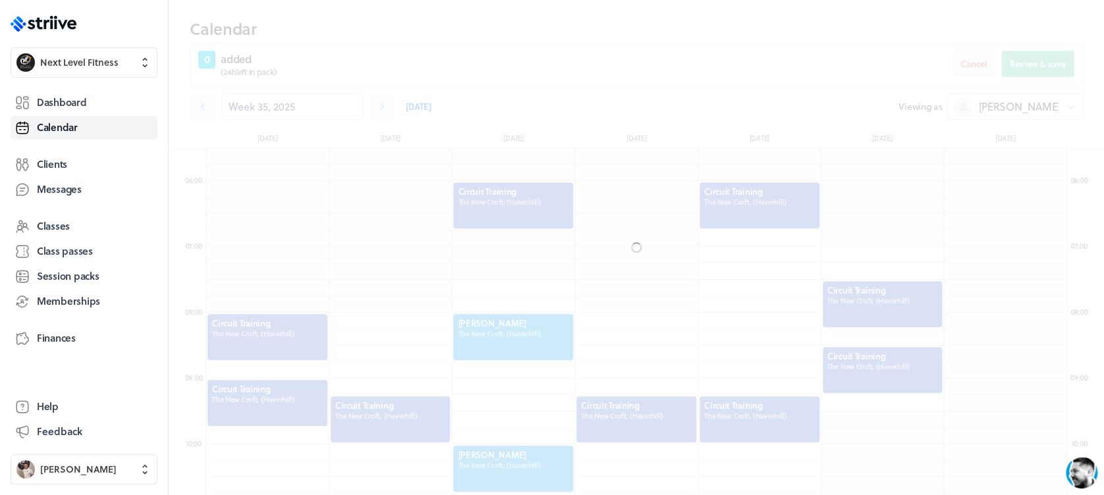
scroll to position [406, 0]
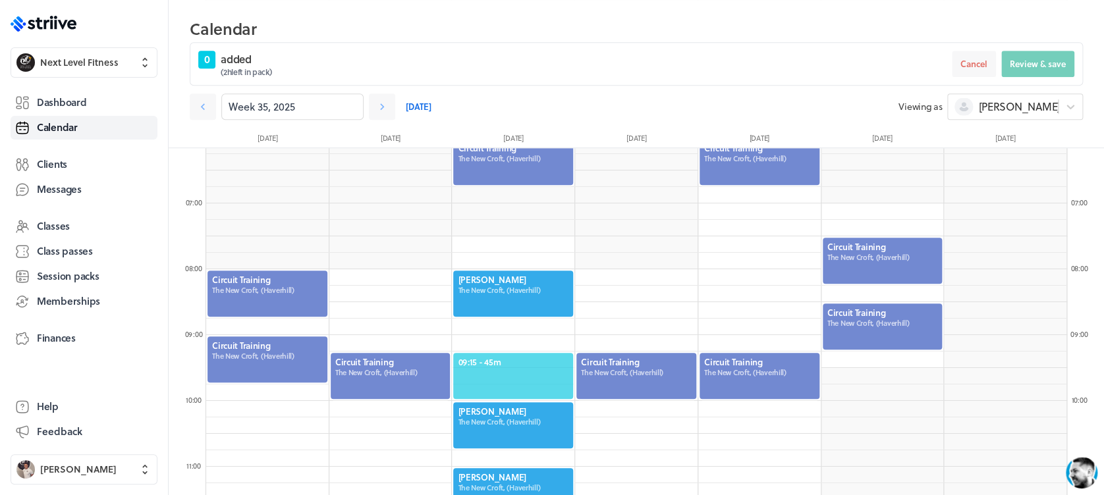
click at [505, 356] on span "09:15 - 45m" at bounding box center [513, 362] width 111 height 12
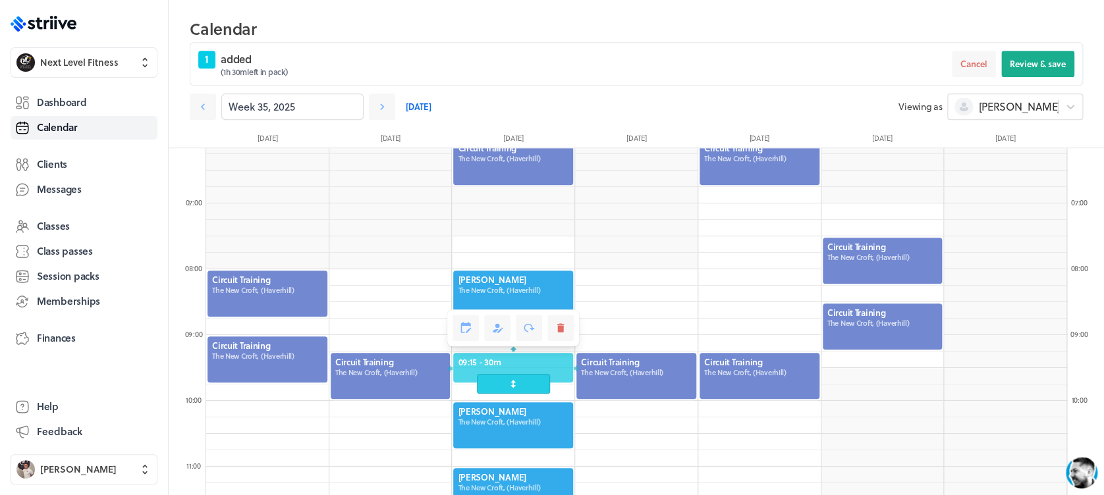
click at [508, 390] on span at bounding box center [513, 384] width 73 height 20
click at [1051, 53] on button "Review & save" at bounding box center [1037, 64] width 73 height 26
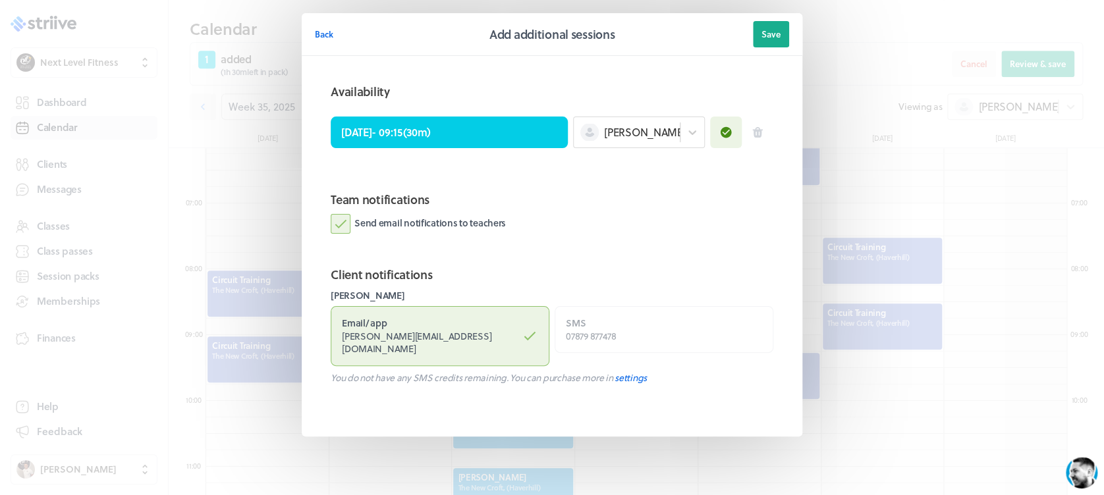
click at [352, 216] on label "Send email notifications to teachers" at bounding box center [418, 224] width 175 height 20
click at [0, 0] on input "Send email notifications to teachers" at bounding box center [0, 0] width 0 height 0
click at [779, 39] on span "Save" at bounding box center [770, 34] width 19 height 12
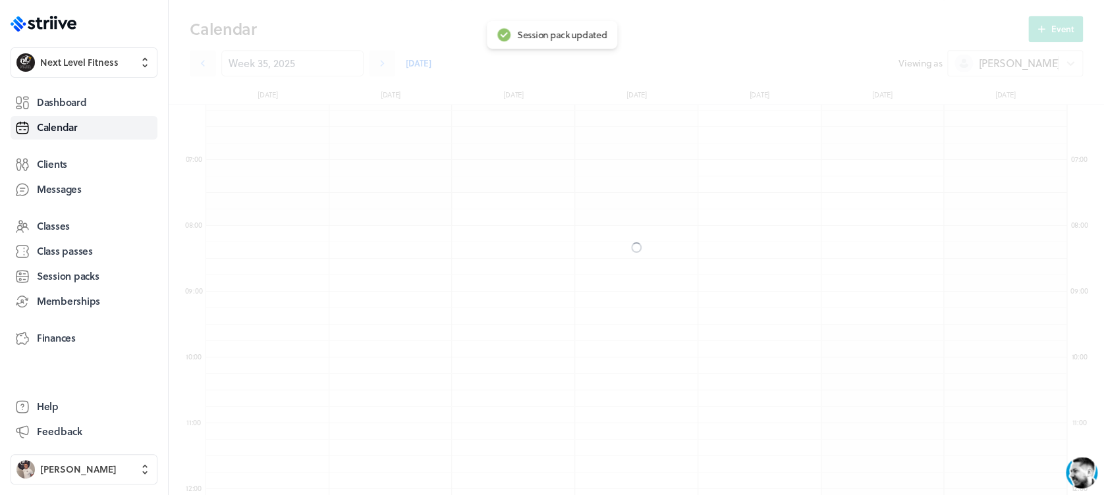
scroll to position [362, 0]
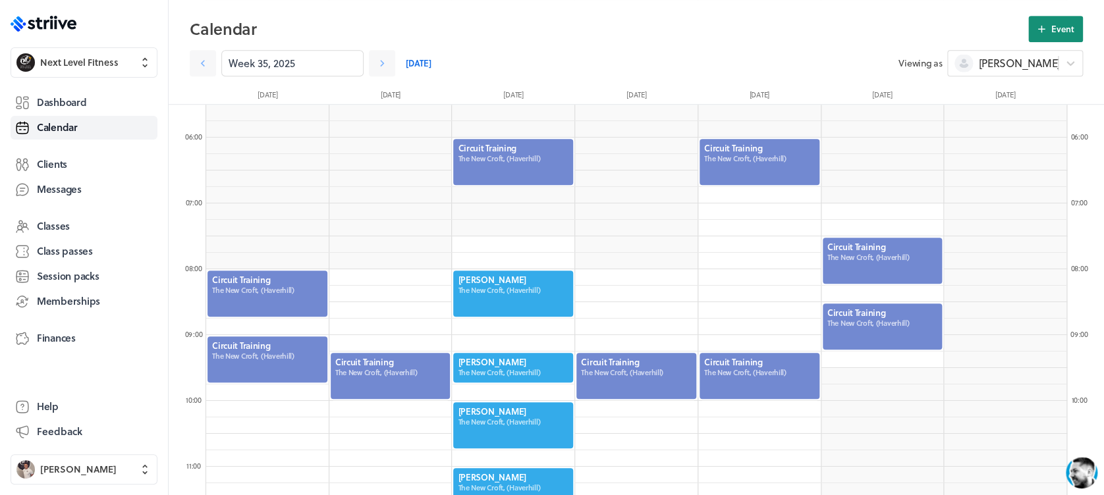
click at [1069, 21] on button "Event" at bounding box center [1055, 29] width 55 height 26
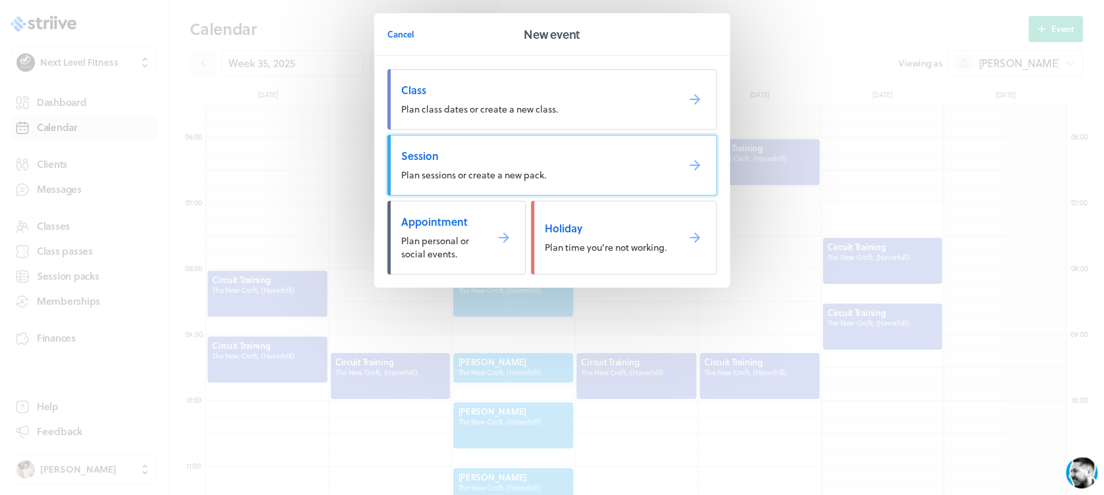
click at [445, 154] on span "Session" at bounding box center [533, 156] width 265 height 14
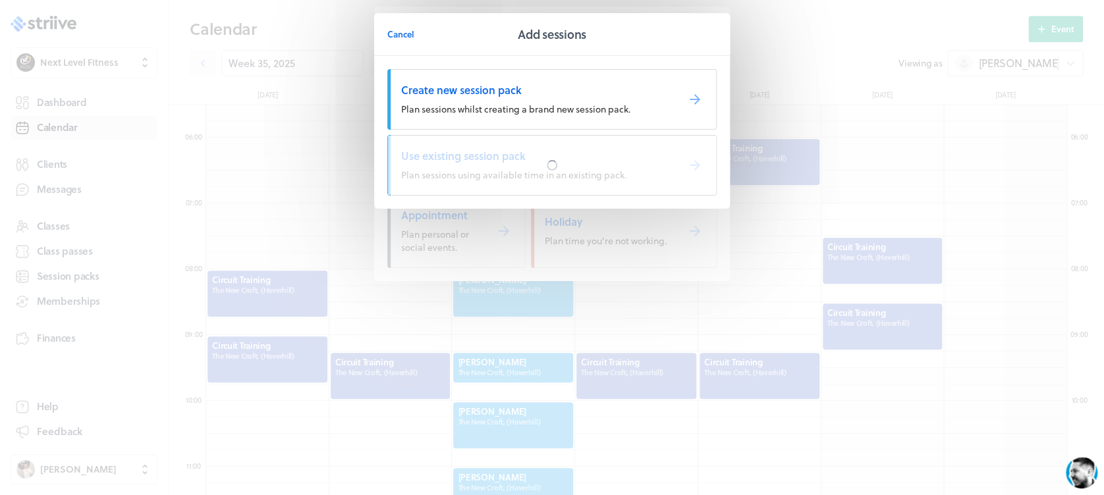
click at [445, 154] on div at bounding box center [552, 165] width 328 height 59
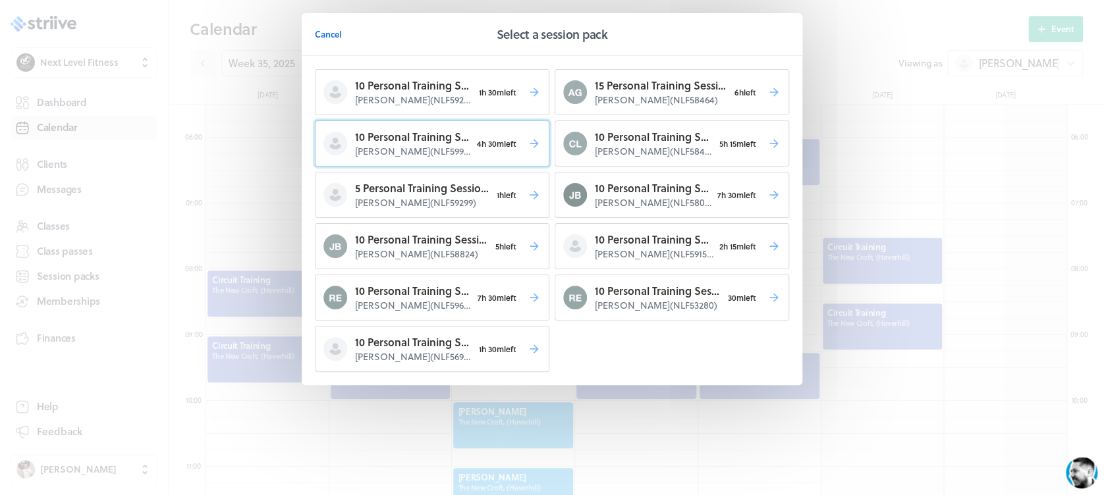
click at [458, 154] on p "Arron Carter ( NLF59980 )" at bounding box center [413, 151] width 116 height 13
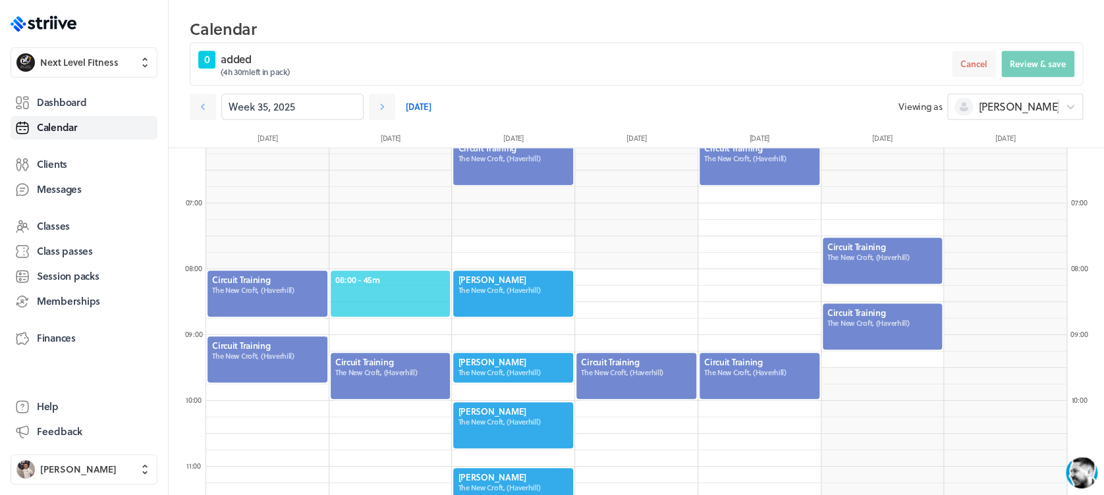
click at [391, 281] on span "08:00 - 45m" at bounding box center [390, 280] width 111 height 12
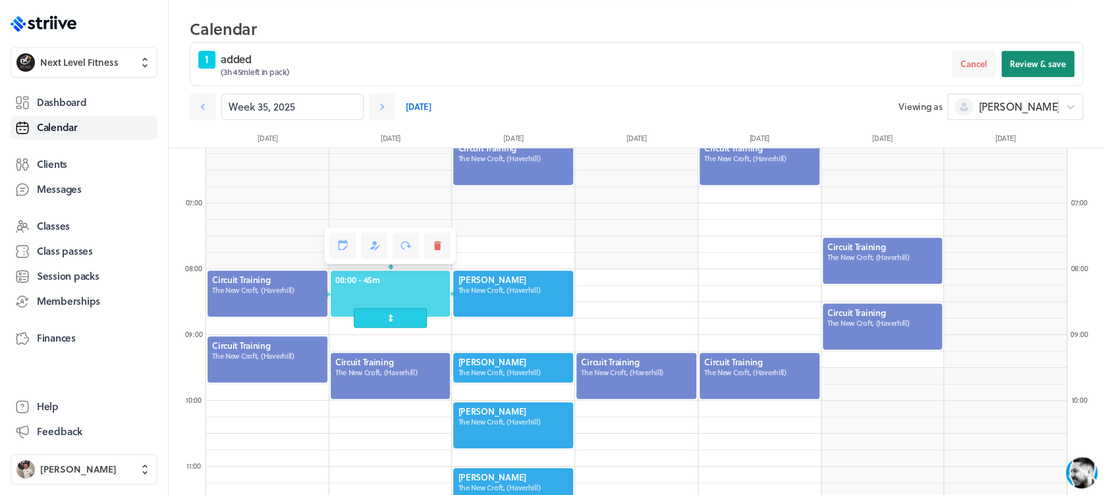
click at [1030, 61] on span "Review & save" at bounding box center [1038, 64] width 56 height 12
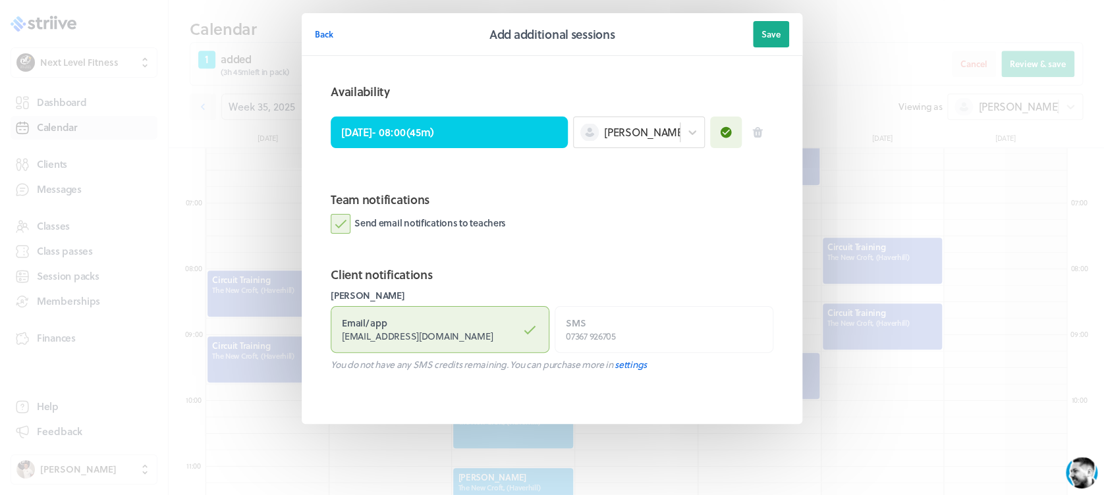
click at [337, 220] on label "Send email notifications to teachers" at bounding box center [418, 224] width 175 height 20
click at [0, 0] on input "Send email notifications to teachers" at bounding box center [0, 0] width 0 height 0
click at [759, 36] on button "Save" at bounding box center [771, 34] width 36 height 26
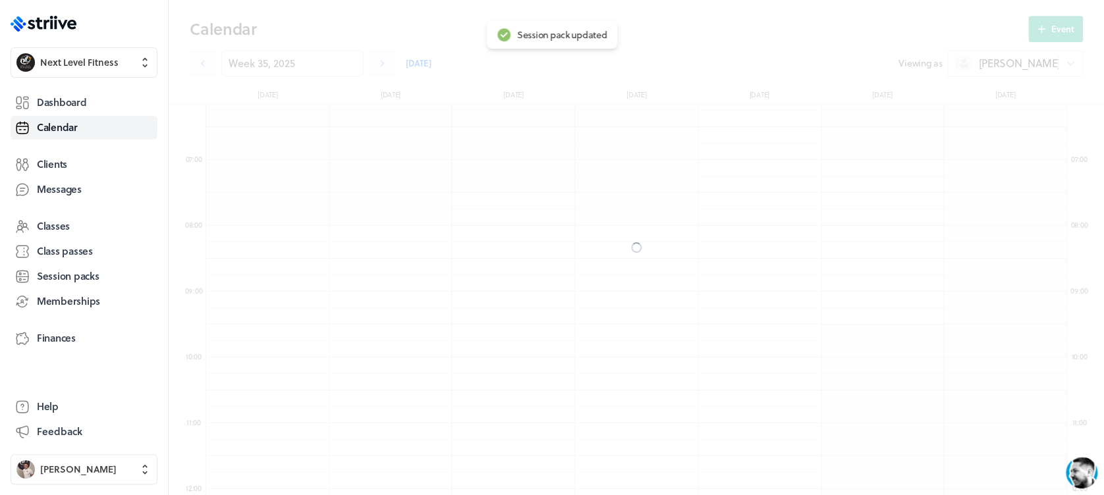
scroll to position [362, 0]
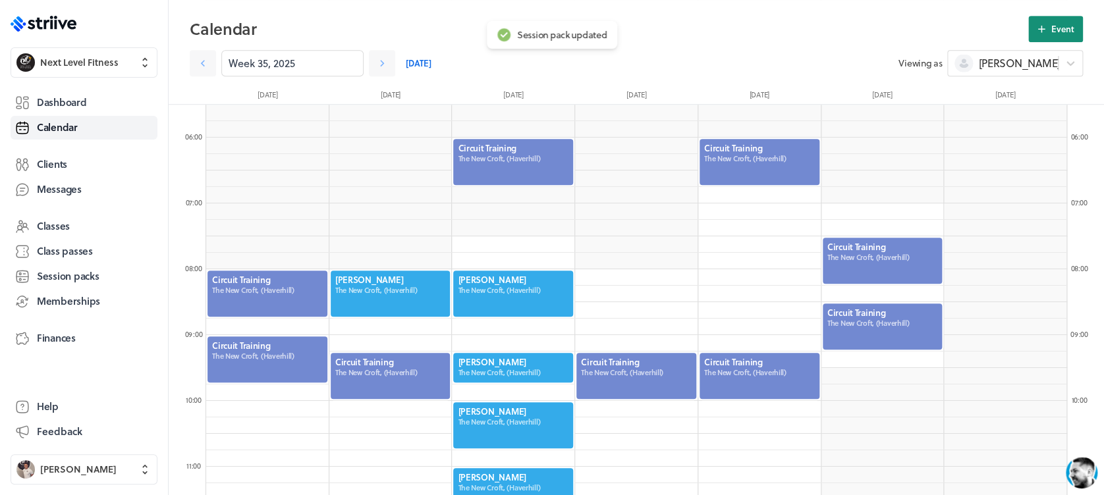
click at [1038, 29] on icon at bounding box center [1041, 29] width 12 height 12
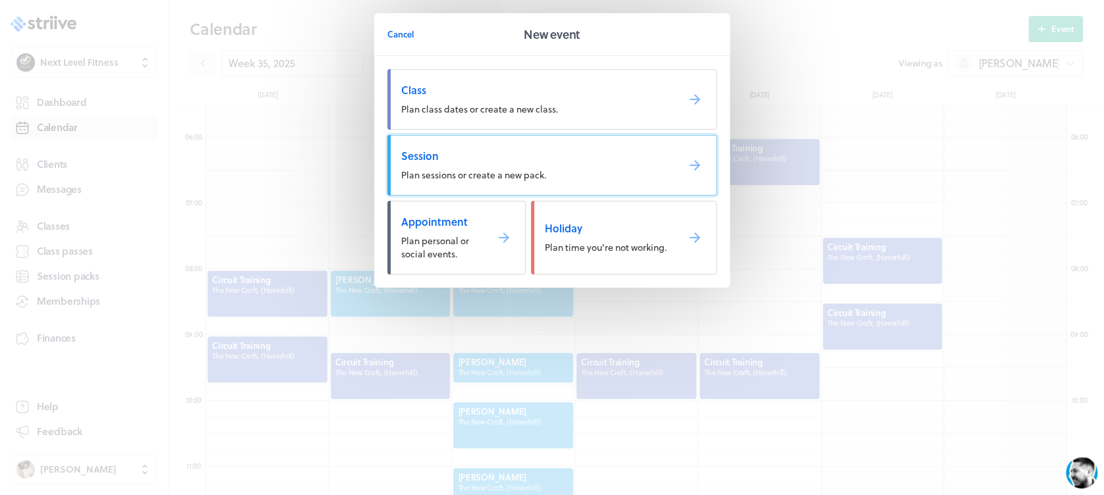
click at [479, 173] on span "Plan sessions or create a new pack." at bounding box center [473, 175] width 145 height 14
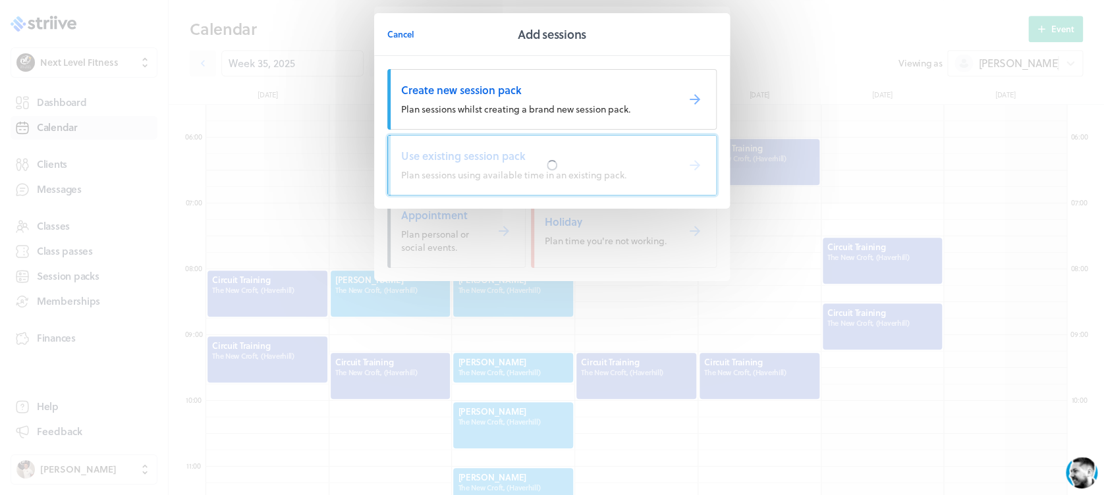
click at [483, 177] on div at bounding box center [552, 165] width 328 height 59
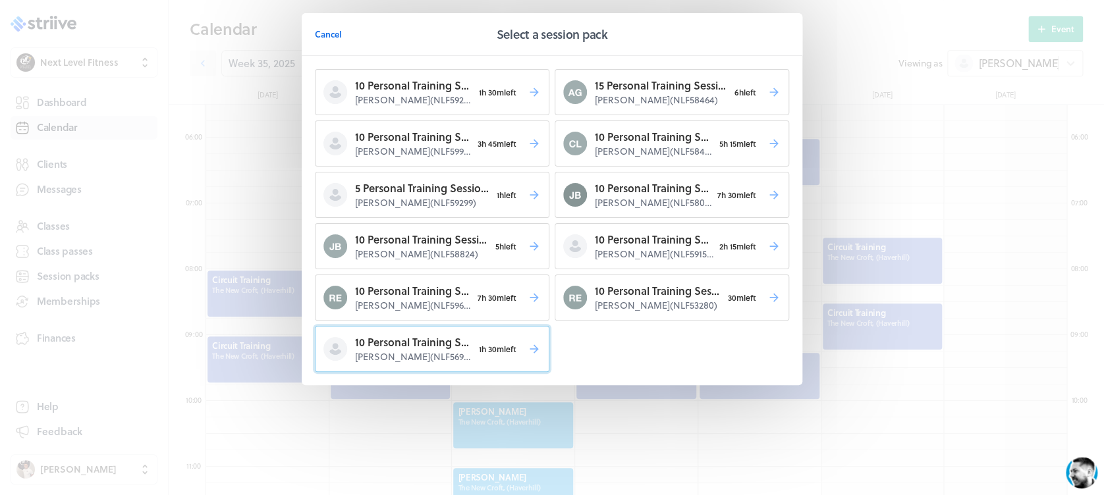
click at [455, 343] on p "10 Personal Training Session's" at bounding box center [414, 343] width 118 height 16
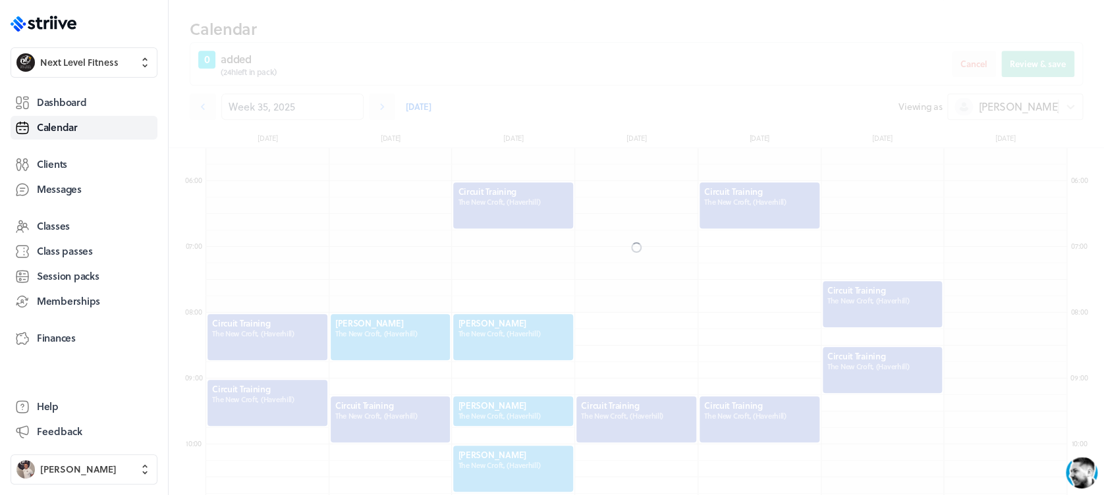
scroll to position [406, 0]
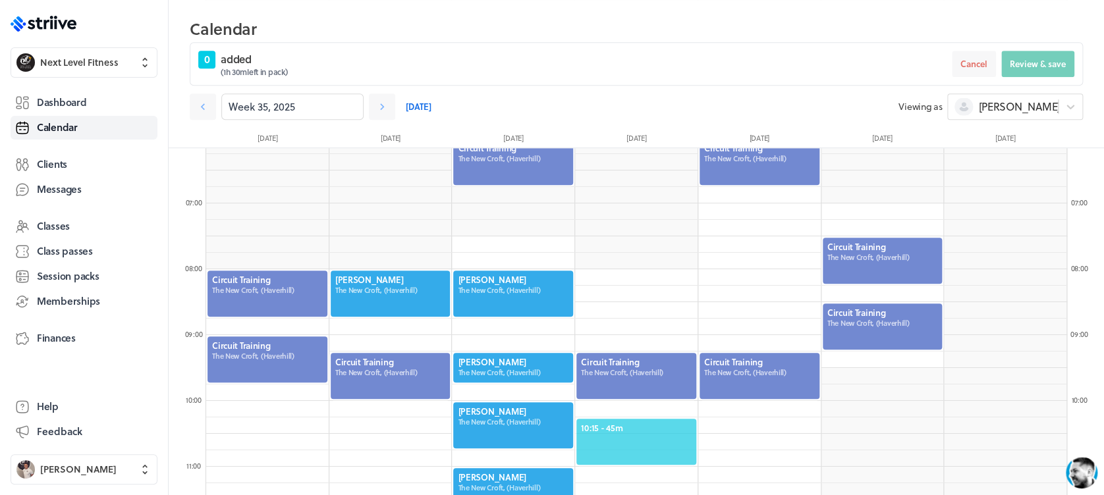
click at [636, 430] on span "10:15 - 45m" at bounding box center [636, 428] width 111 height 12
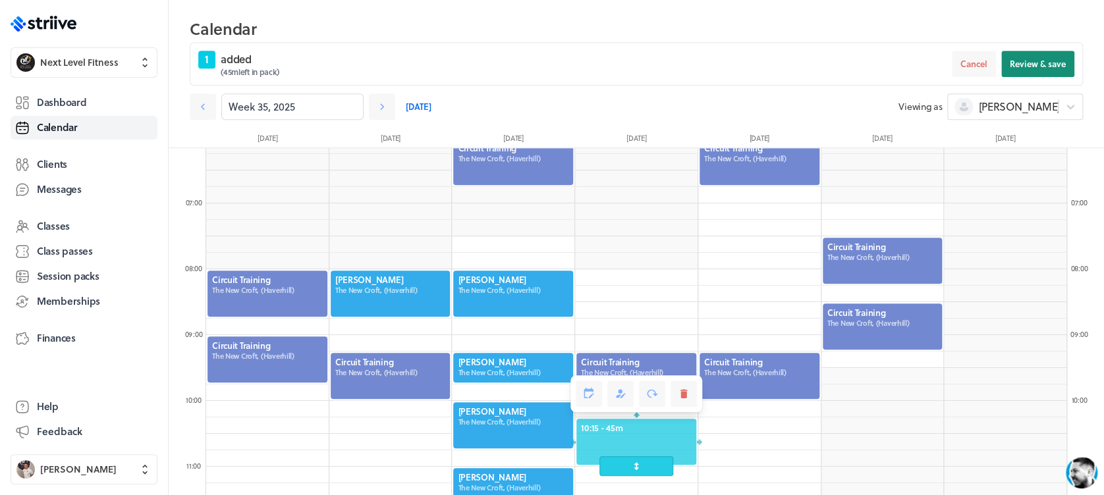
click at [1032, 68] on span "Review & save" at bounding box center [1038, 64] width 56 height 12
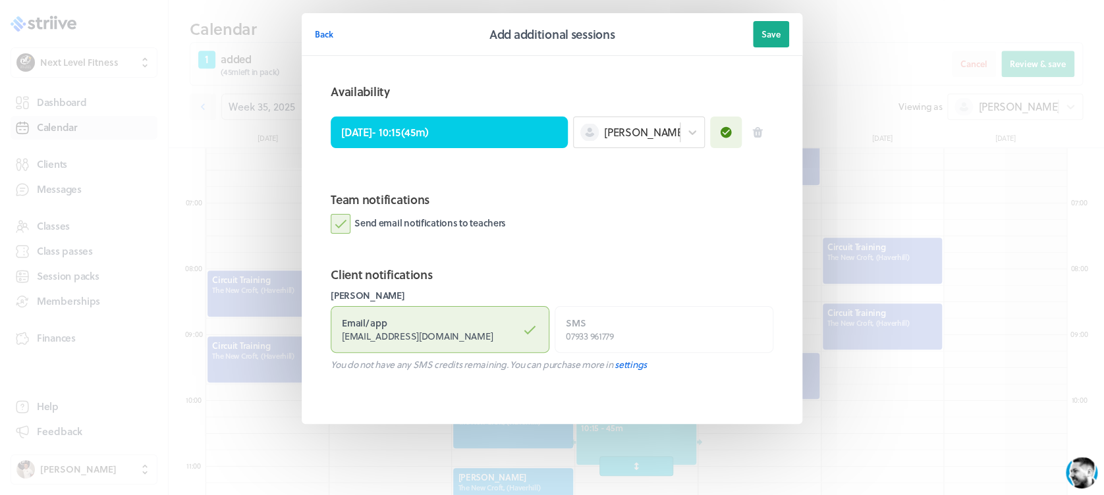
drag, startPoint x: 329, startPoint y: 223, endPoint x: 352, endPoint y: 222, distance: 23.1
click at [331, 222] on section "Team notifications Send email notifications to teachers" at bounding box center [552, 217] width 474 height 75
click at [351, 223] on label "Send email notifications to teachers" at bounding box center [418, 224] width 175 height 20
click at [0, 0] on input "Send email notifications to teachers" at bounding box center [0, 0] width 0 height 0
click at [781, 39] on button "Save" at bounding box center [771, 34] width 36 height 26
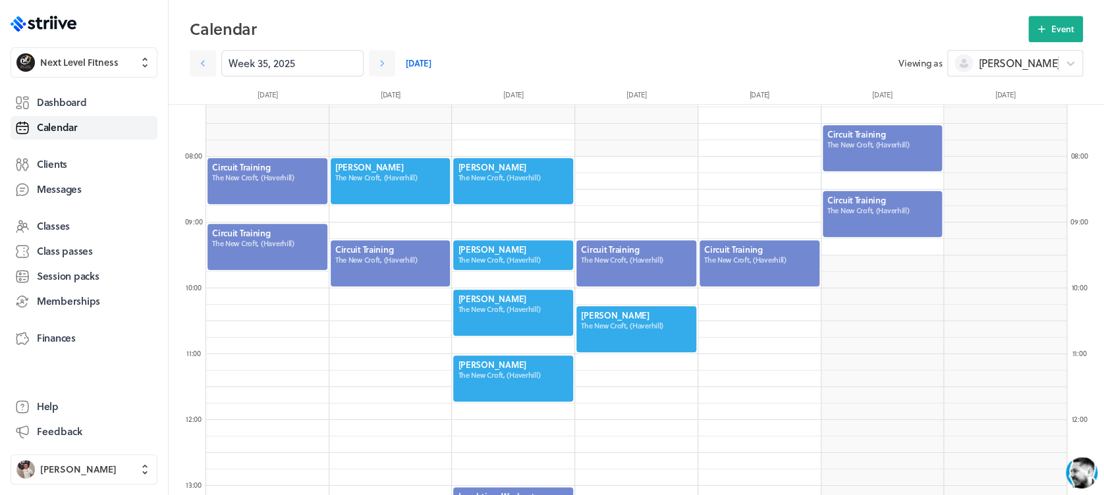
scroll to position [473, 0]
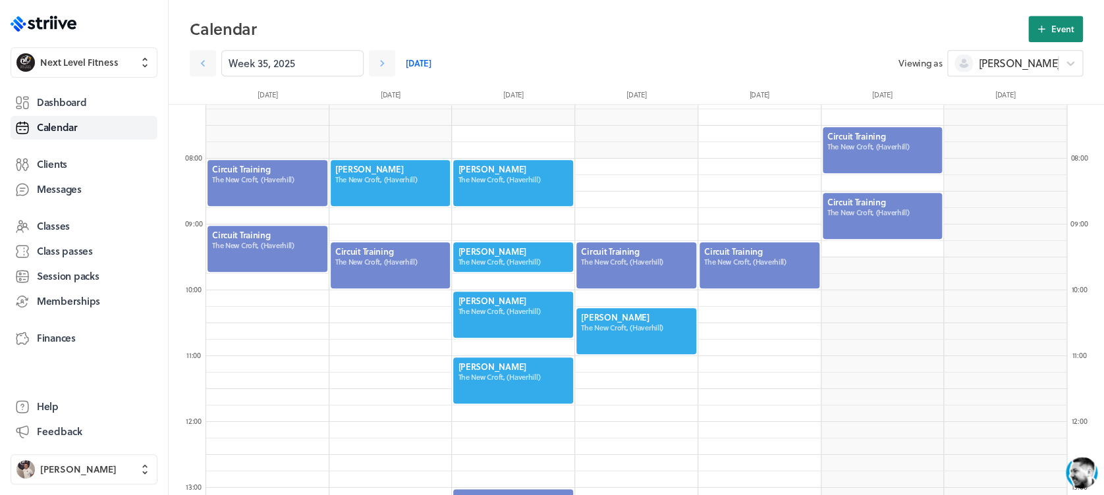
click at [1049, 36] on button "Event" at bounding box center [1055, 29] width 55 height 26
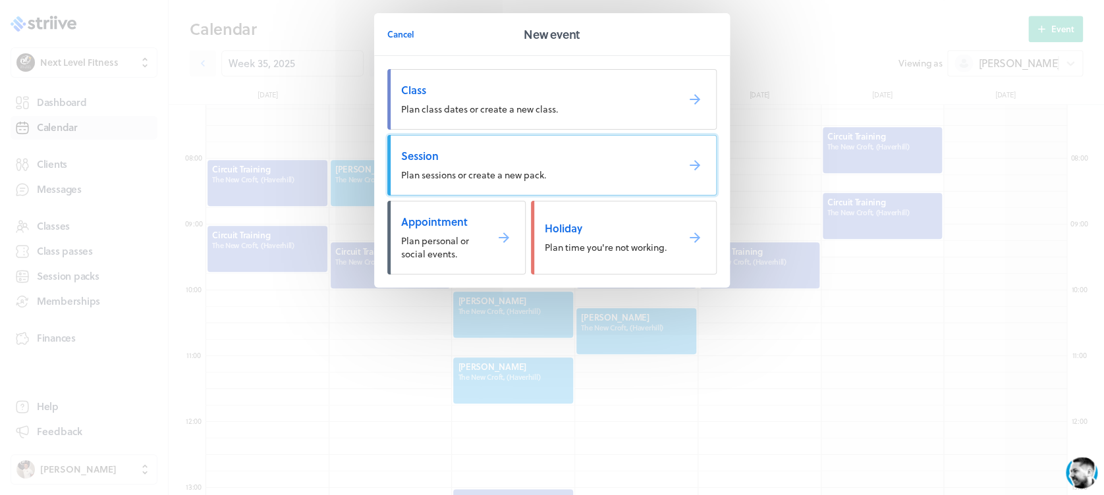
click at [557, 168] on link "Session Plan sessions or create a new pack." at bounding box center [551, 165] width 329 height 61
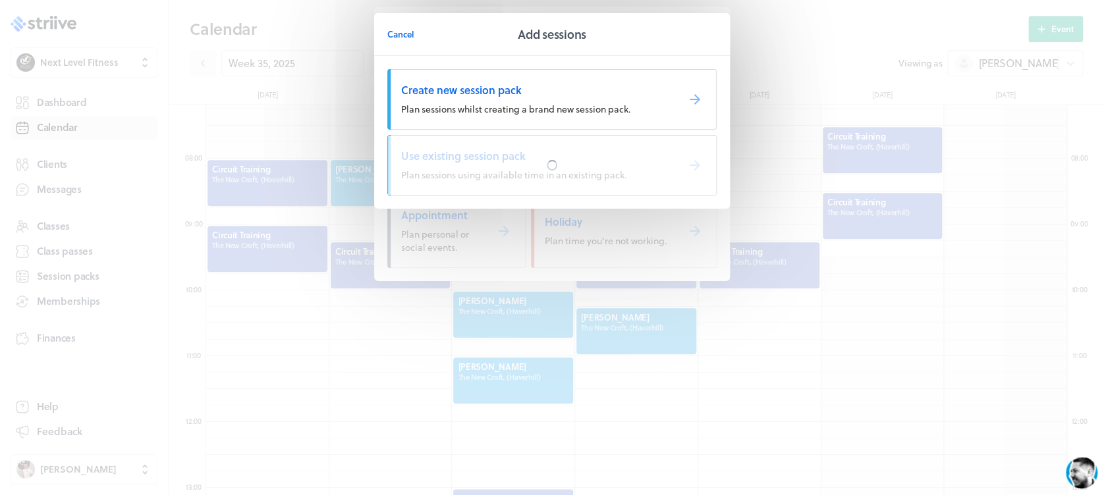
click at [557, 168] on div at bounding box center [552, 165] width 328 height 59
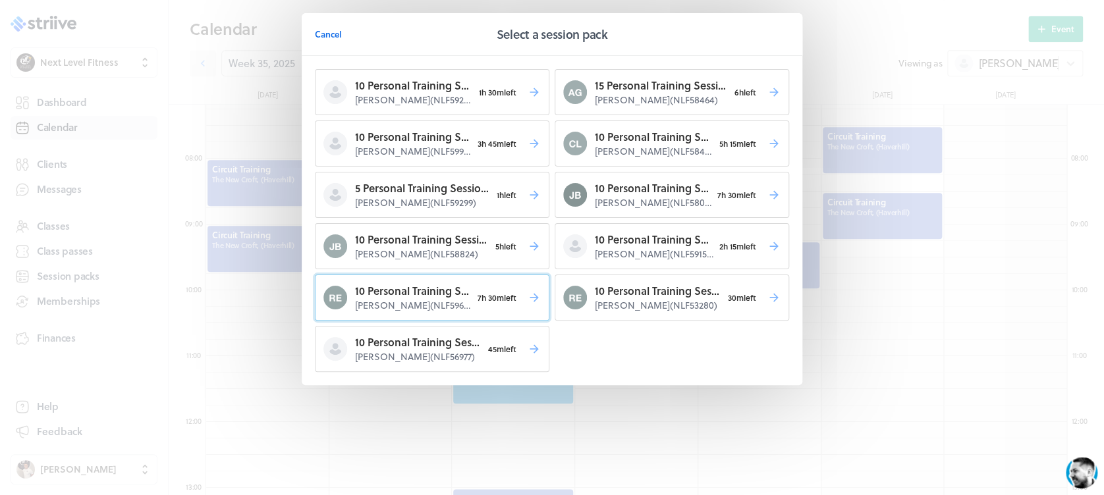
click at [452, 305] on p "Rachel Elding ( NLF59632 )" at bounding box center [413, 305] width 117 height 13
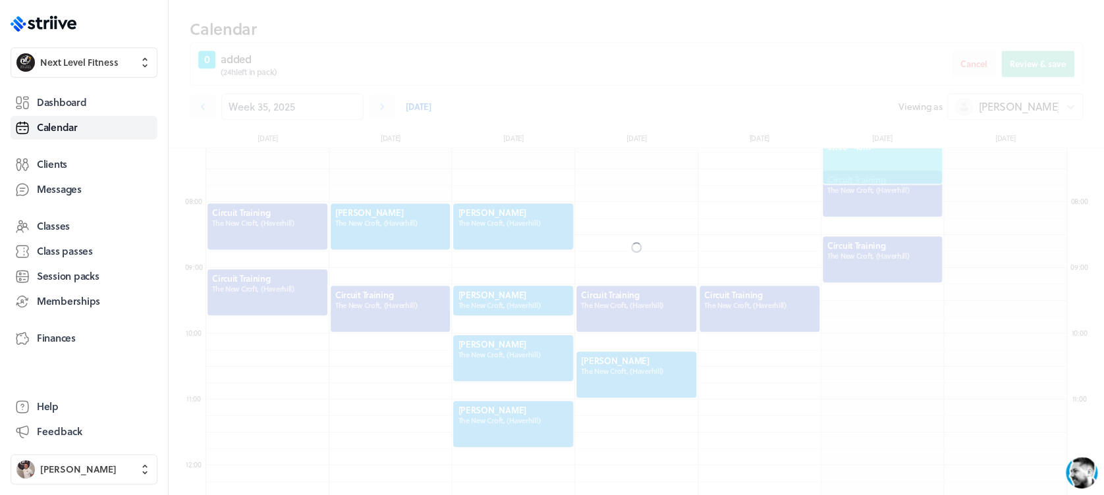
scroll to position [516, 0]
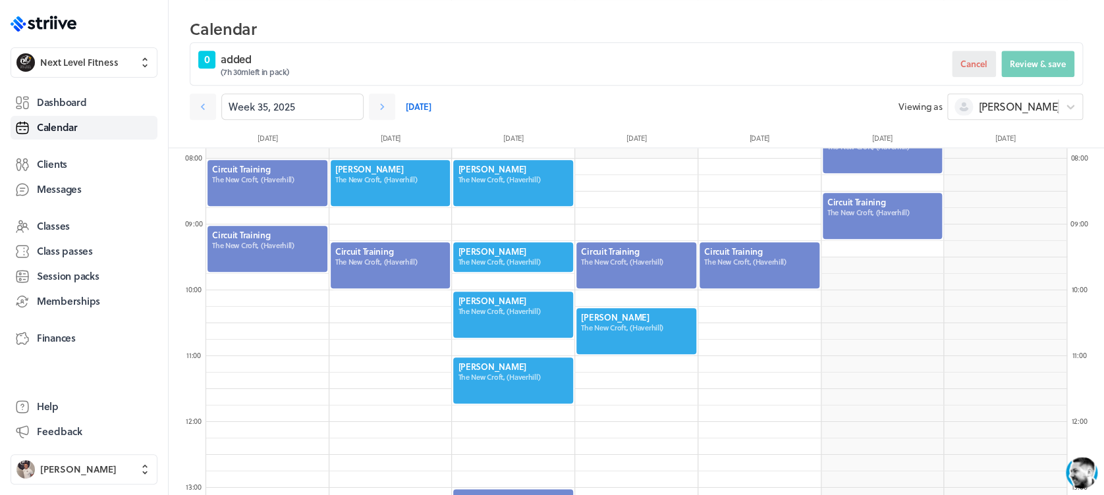
click at [972, 55] on button "Cancel" at bounding box center [974, 64] width 44 height 26
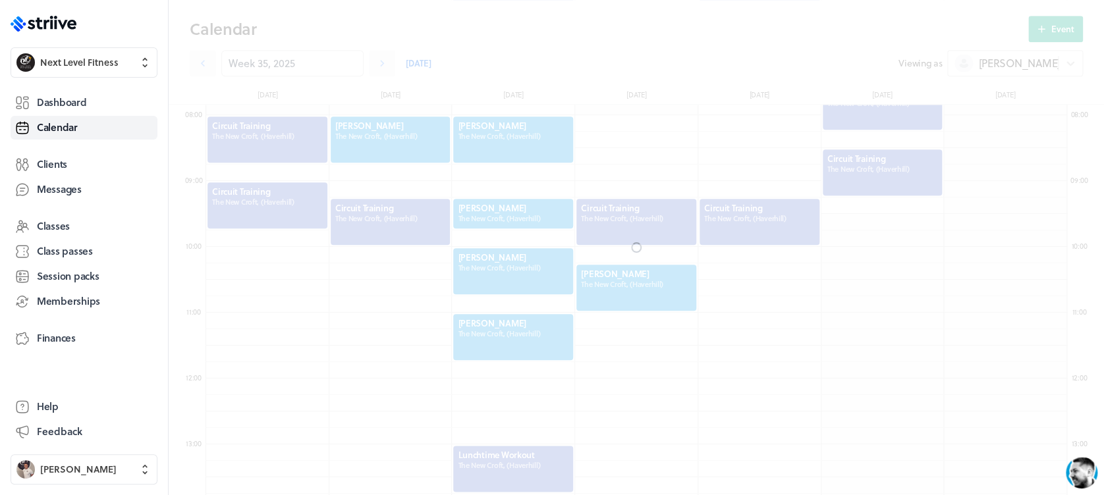
scroll to position [473, 0]
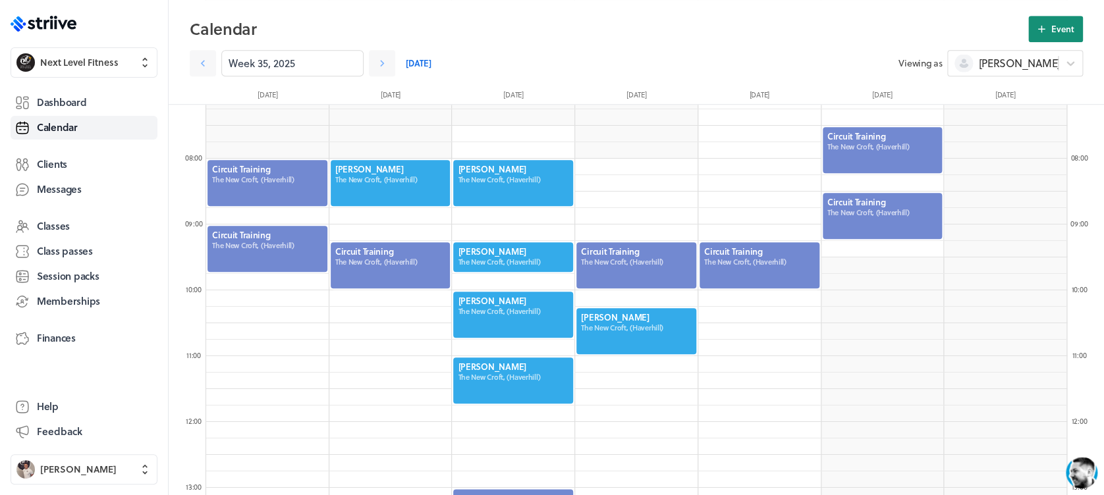
click at [1056, 30] on span "Event" at bounding box center [1062, 29] width 23 height 12
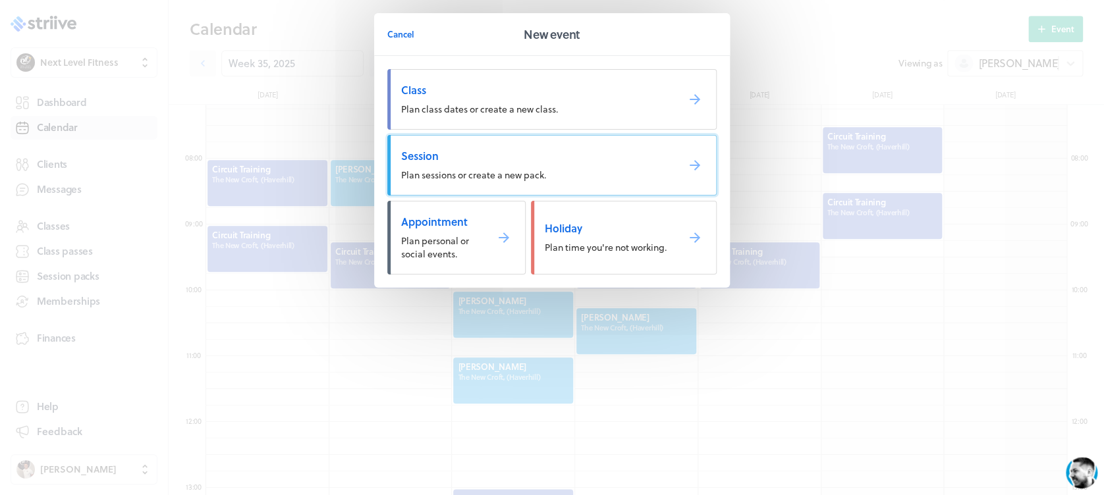
click at [552, 161] on span "Session" at bounding box center [533, 156] width 265 height 14
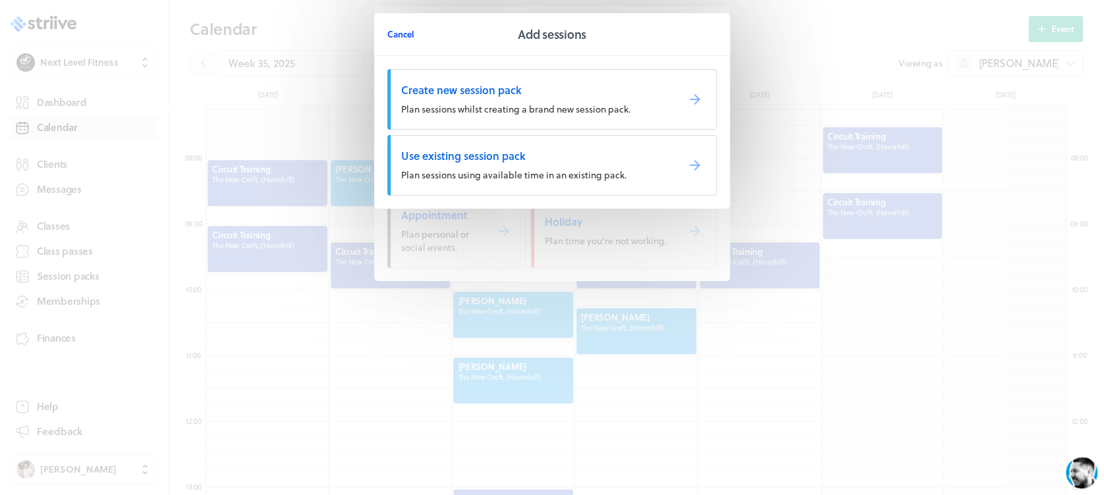
click at [411, 32] on span "Cancel" at bounding box center [400, 34] width 27 height 12
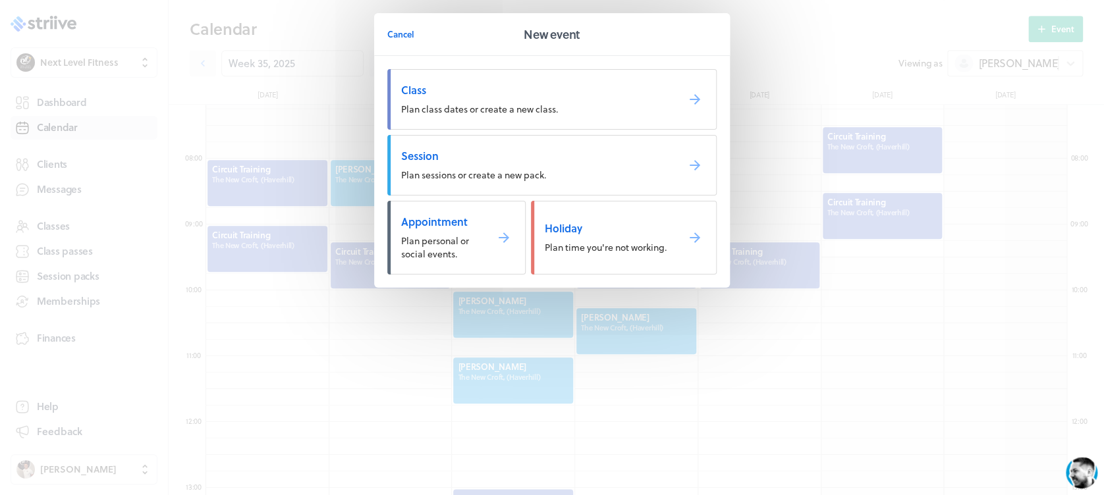
click at [411, 32] on span "Cancel" at bounding box center [400, 34] width 27 height 12
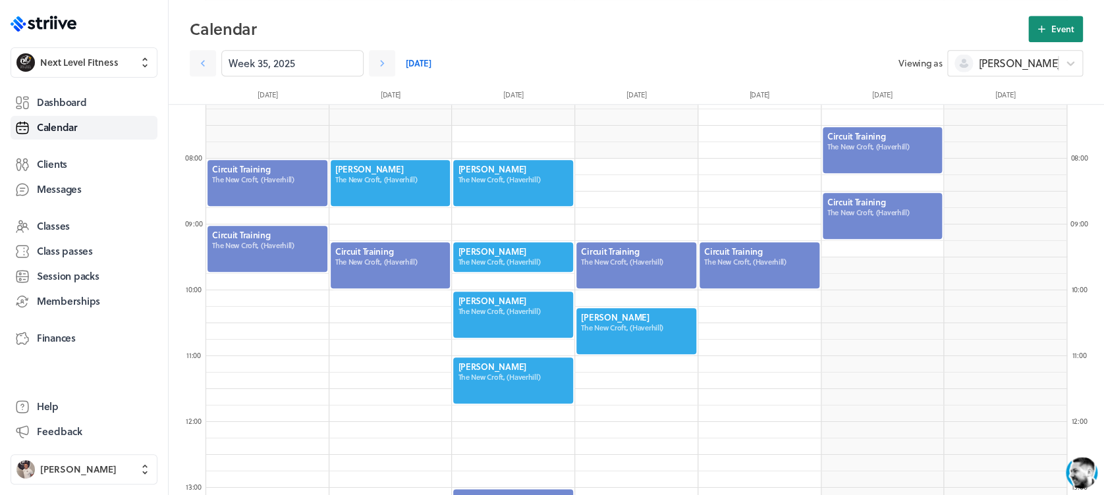
click at [1037, 21] on button "Event" at bounding box center [1055, 29] width 55 height 26
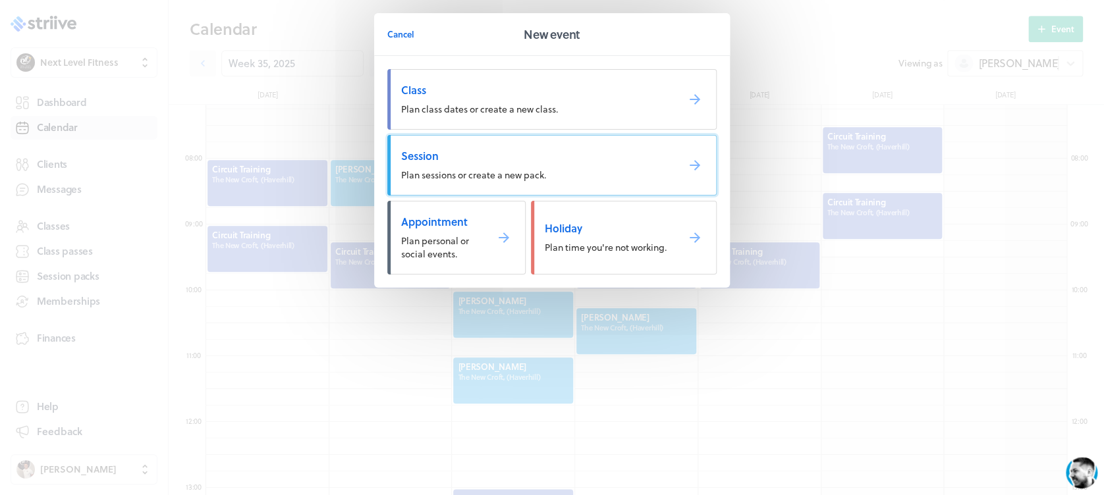
click at [518, 180] on link "Session Plan sessions or create a new pack." at bounding box center [551, 165] width 329 height 61
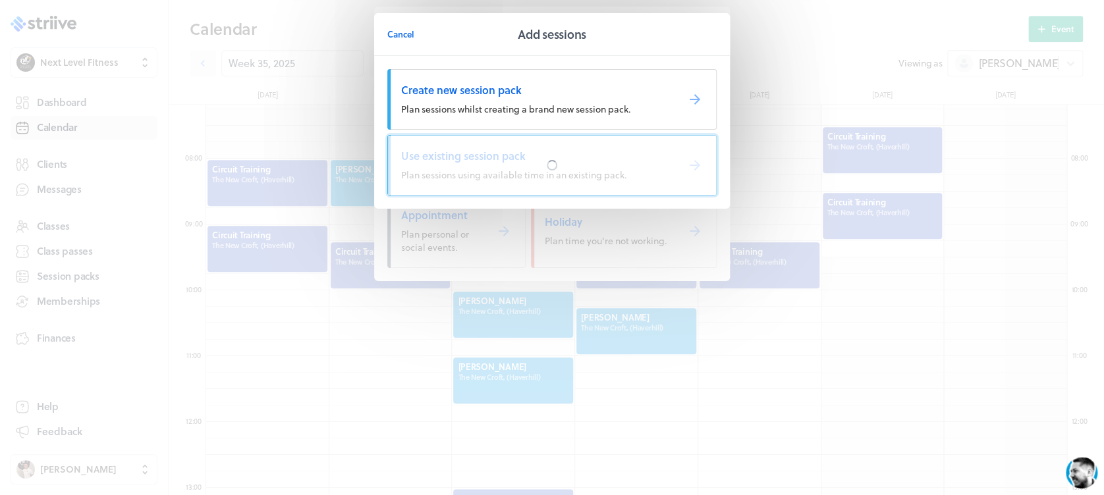
click at [522, 177] on div at bounding box center [552, 165] width 328 height 59
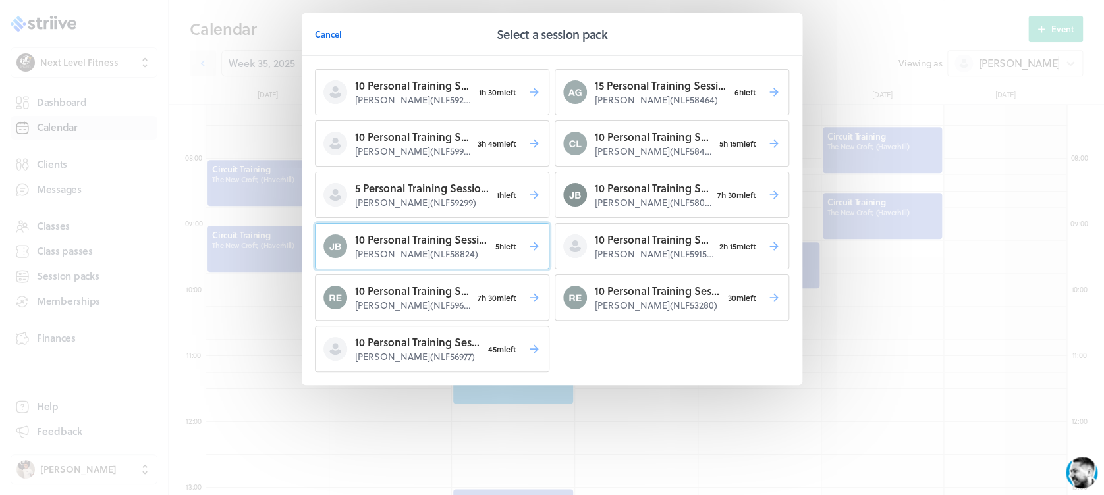
click at [483, 258] on p "Julie Bell ( NLF58824 )" at bounding box center [422, 254] width 134 height 13
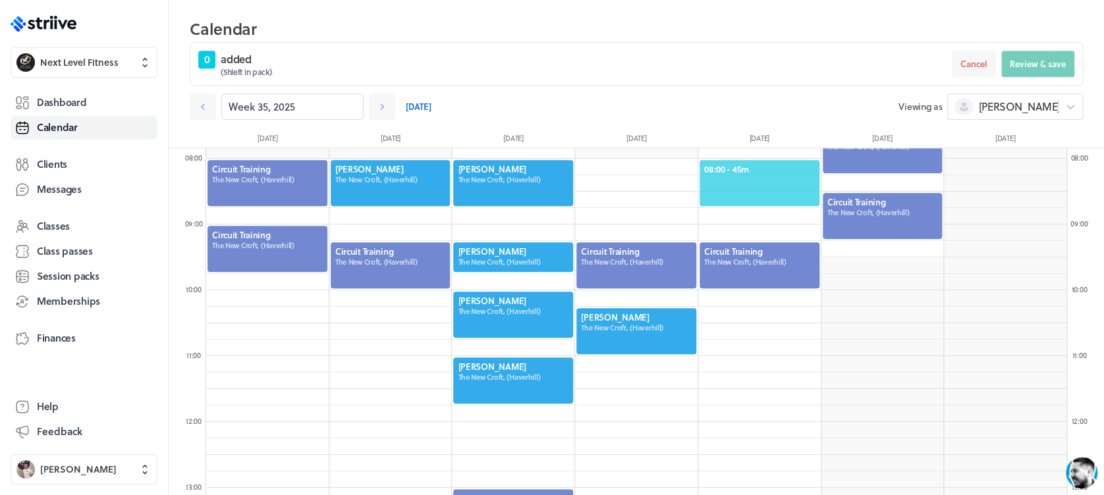
click at [765, 171] on span "08:00 - 45m" at bounding box center [759, 169] width 111 height 12
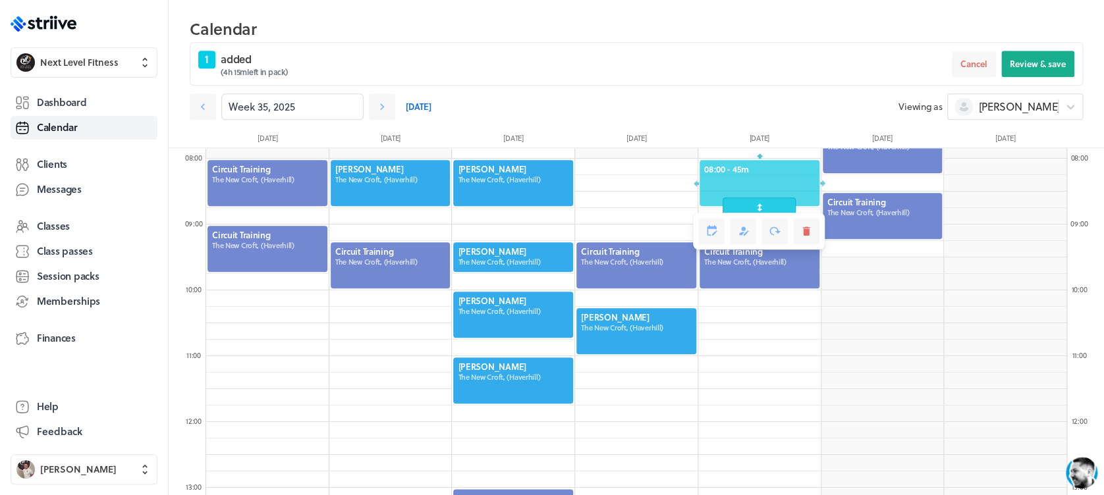
drag, startPoint x: 761, startPoint y: 213, endPoint x: 761, endPoint y: 197, distance: 15.8
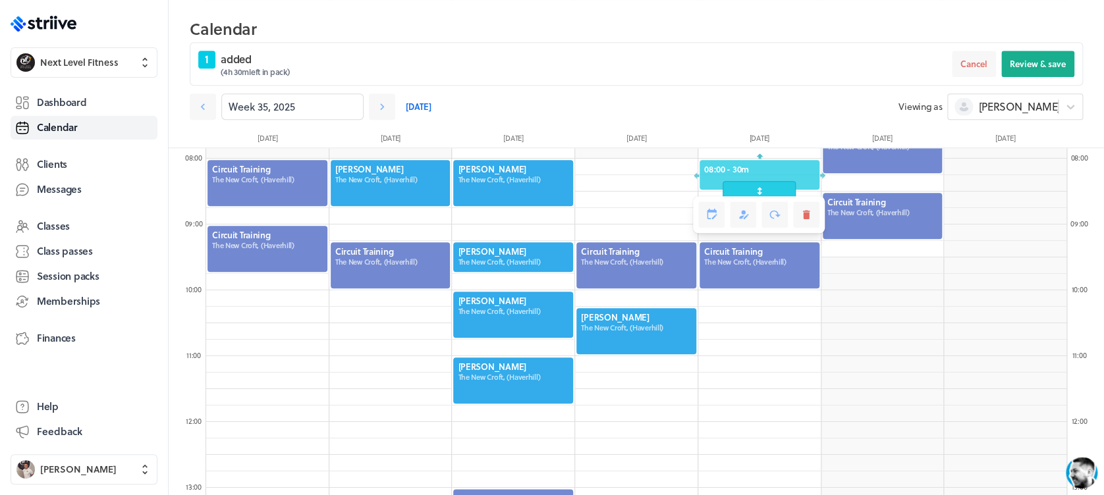
drag, startPoint x: 759, startPoint y: 206, endPoint x: 759, endPoint y: 195, distance: 10.5
click at [759, 195] on span at bounding box center [759, 191] width 73 height 20
click at [1004, 74] on button "Review & save" at bounding box center [1037, 64] width 73 height 26
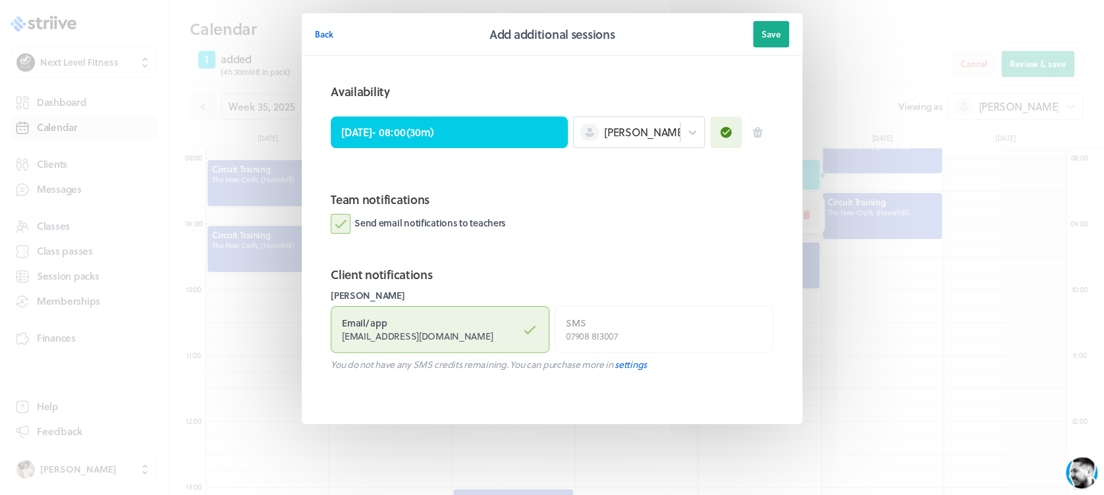
click at [346, 221] on label "Send email notifications to teachers" at bounding box center [418, 224] width 175 height 20
click at [0, 0] on input "Send email notifications to teachers" at bounding box center [0, 0] width 0 height 0
click at [784, 36] on button "Save" at bounding box center [771, 34] width 36 height 26
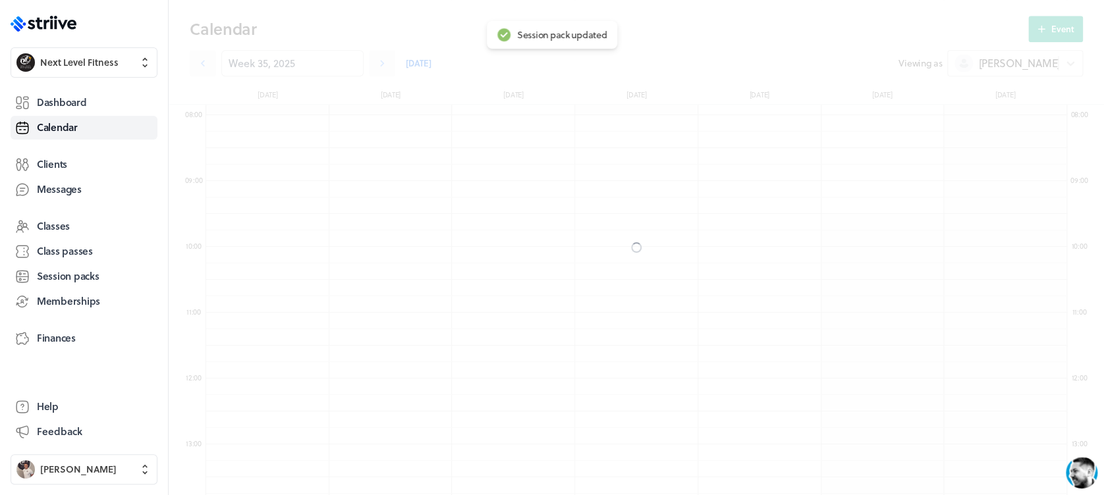
scroll to position [473, 0]
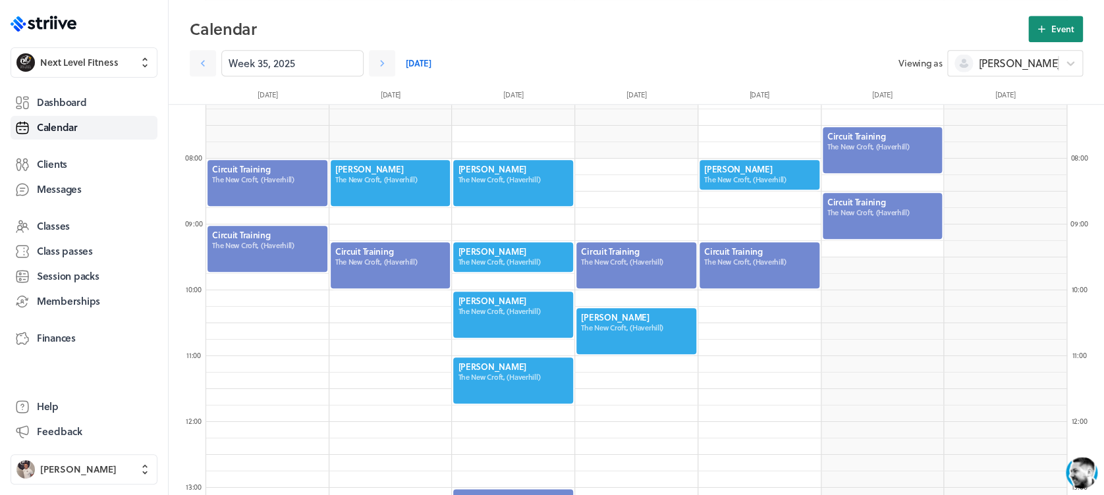
click at [1067, 34] on span "Event" at bounding box center [1062, 29] width 23 height 12
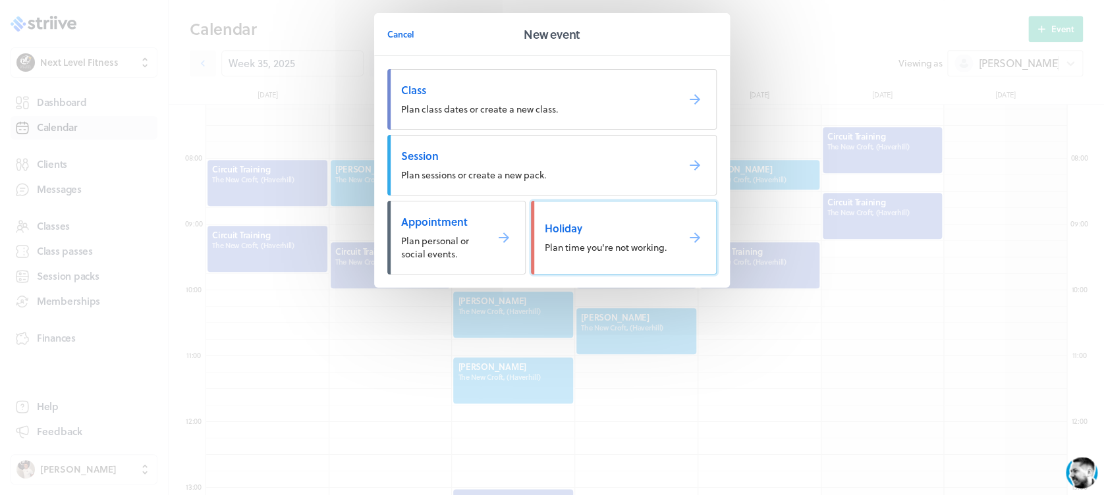
click at [579, 201] on link "Holiday Plan time you're not working." at bounding box center [624, 238] width 186 height 74
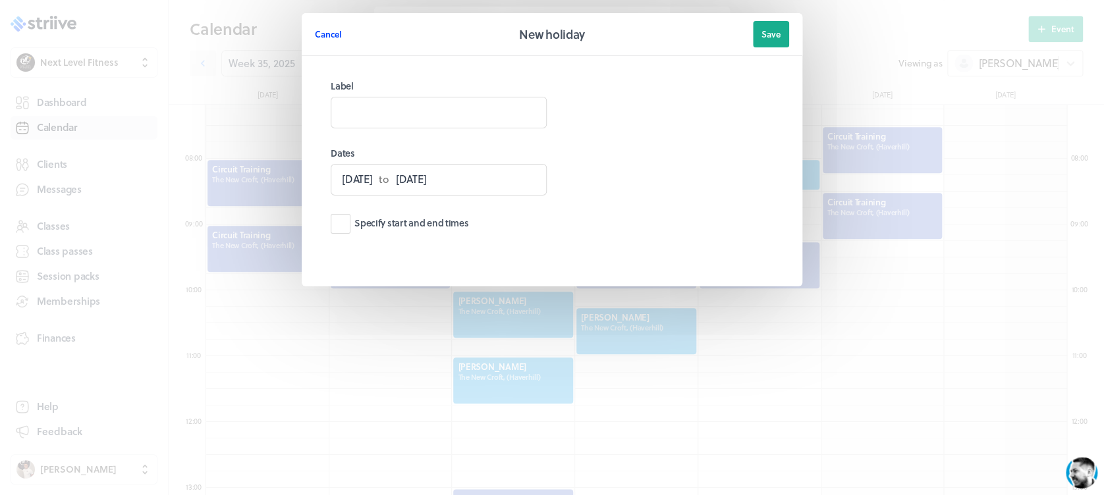
click at [333, 36] on span "Cancel" at bounding box center [328, 34] width 27 height 12
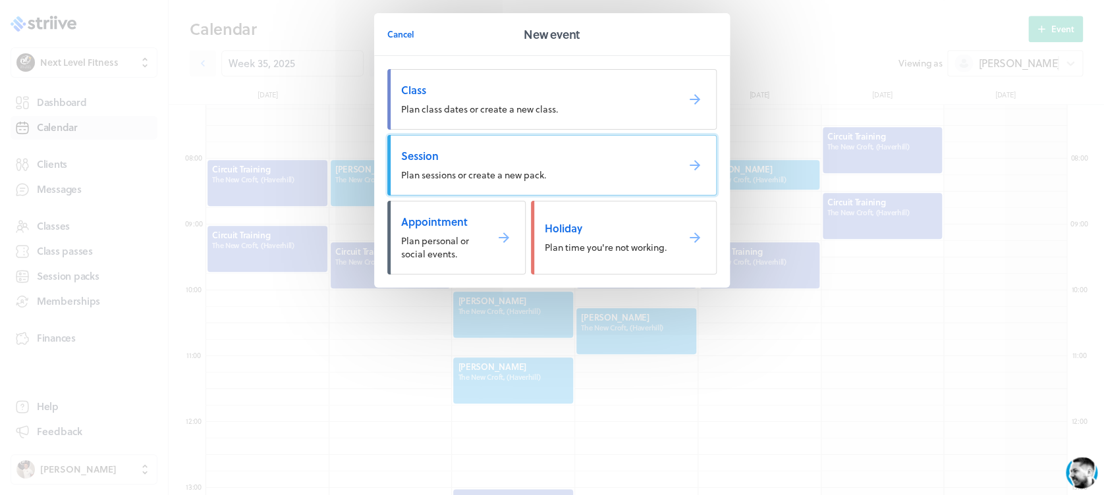
click at [458, 164] on link "Session Plan sessions or create a new pack." at bounding box center [551, 165] width 329 height 61
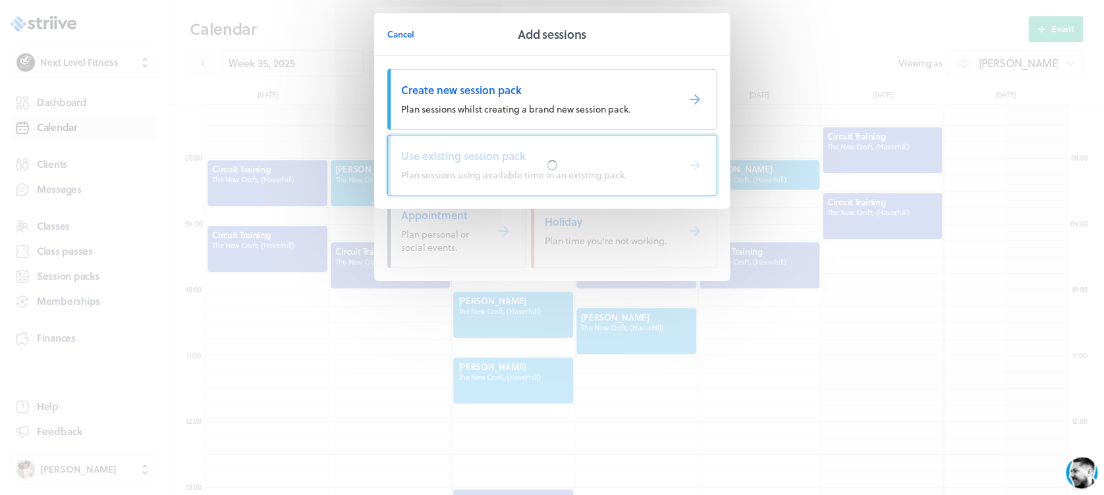
click at [458, 164] on div at bounding box center [552, 165] width 328 height 59
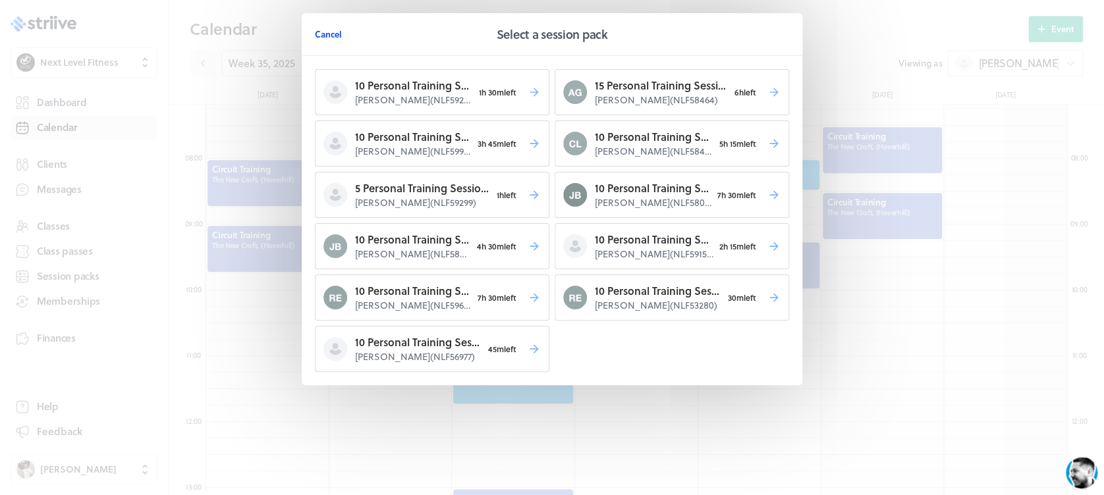
click at [328, 34] on span "Cancel" at bounding box center [328, 34] width 27 height 12
